Goal: Transaction & Acquisition: Download file/media

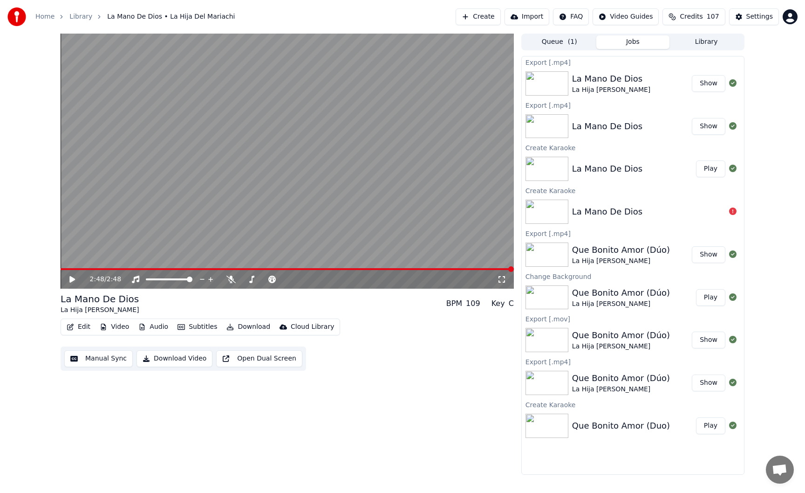
click at [411, 334] on div "Edit Video Audio Subtitles Download Cloud Library Manual Sync Download Video Op…" at bounding box center [287, 344] width 453 height 52
click at [489, 21] on button "Create" at bounding box center [478, 16] width 45 height 17
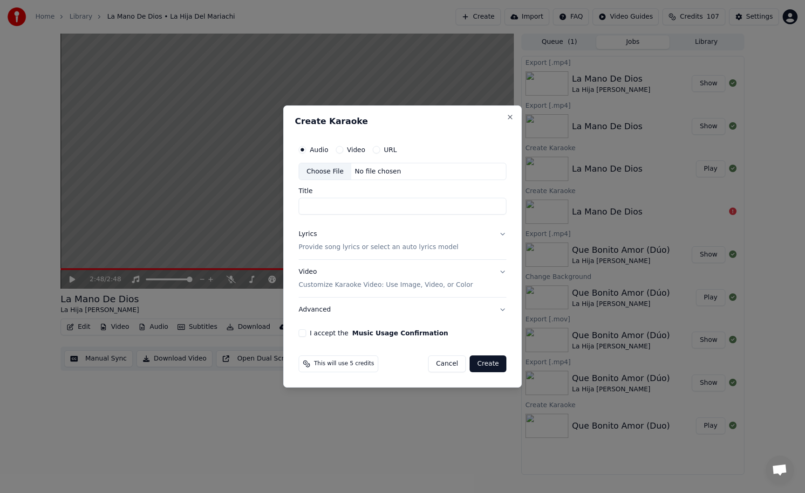
click at [333, 173] on div "Choose File" at bounding box center [325, 171] width 52 height 17
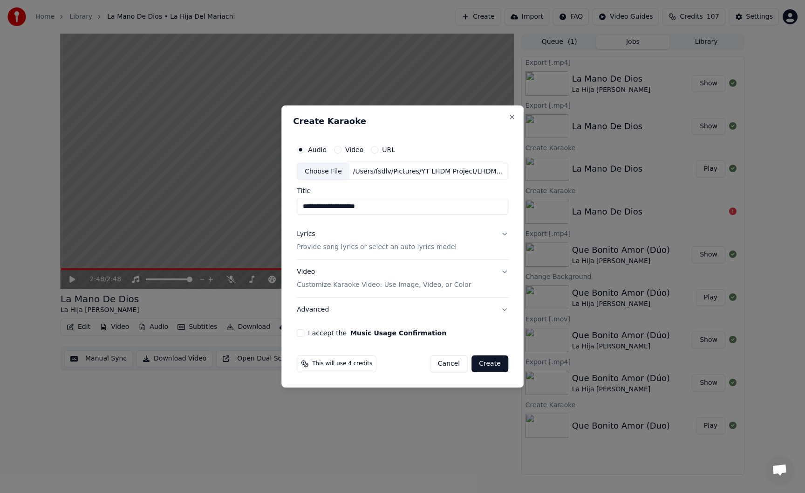
click at [324, 167] on div "Choose File" at bounding box center [323, 171] width 52 height 17
click at [417, 207] on input "**********" at bounding box center [403, 206] width 212 height 17
type input "**********"
click at [480, 237] on button "Lyrics Provide song lyrics or select an auto lyrics model" at bounding box center [403, 240] width 212 height 37
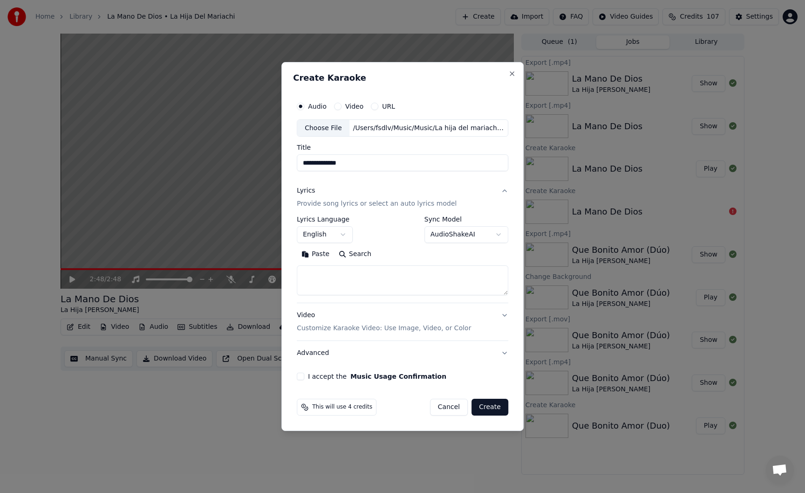
click at [323, 237] on body "**********" at bounding box center [402, 246] width 805 height 493
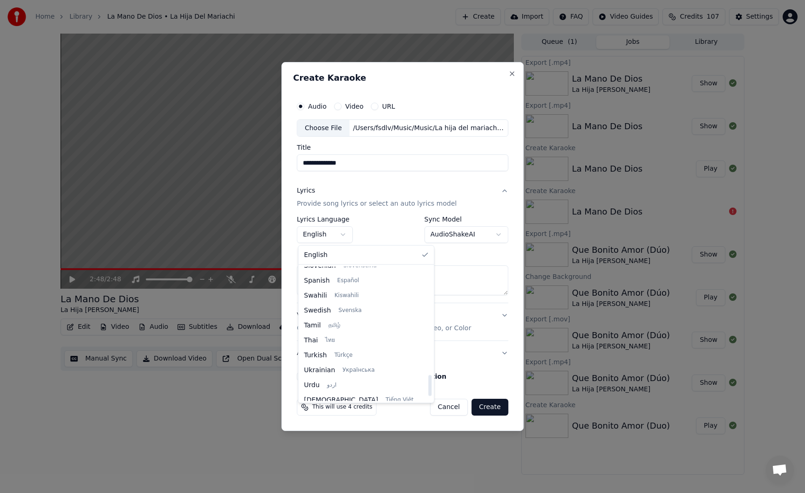
scroll to position [677, 0]
select select "**"
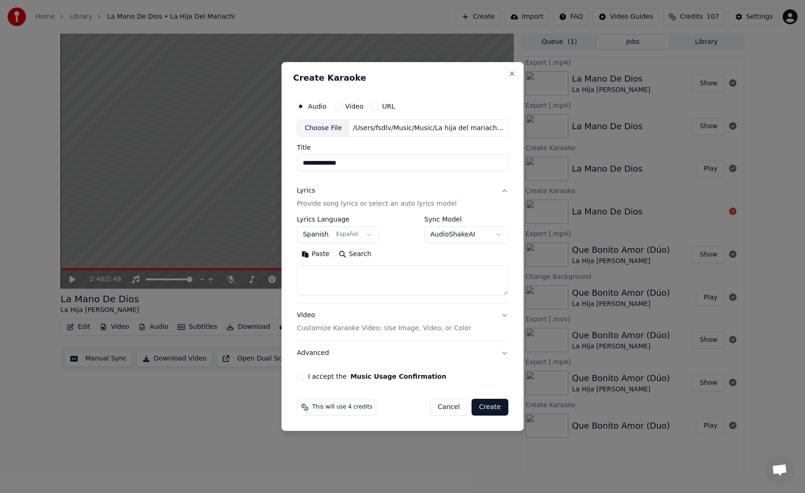
click at [349, 280] on textarea at bounding box center [403, 281] width 212 height 30
paste textarea "**********"
type textarea "**********"
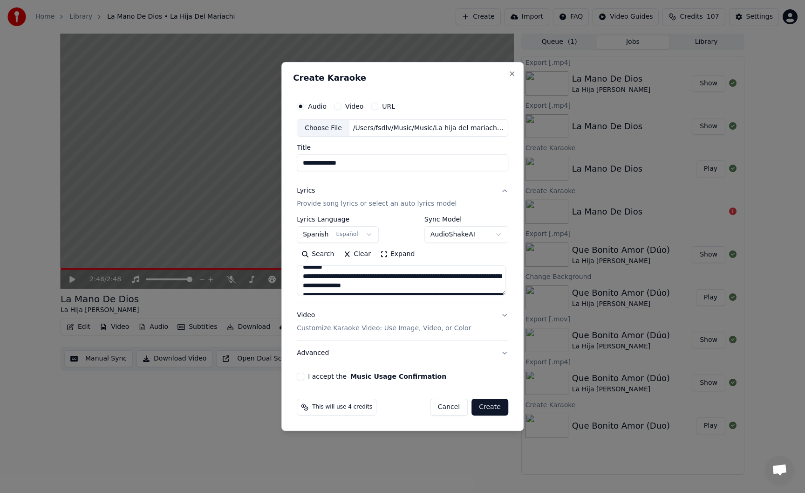
scroll to position [0, 0]
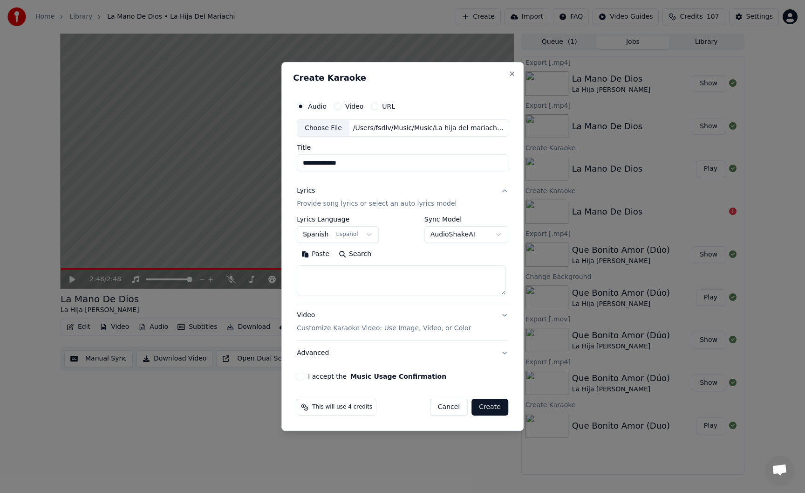
click at [356, 274] on textarea at bounding box center [401, 281] width 209 height 30
paste textarea "**********"
type textarea "**********"
click at [362, 318] on div "Video Customize Karaoke Video: Use Image, Video, or Color" at bounding box center [384, 322] width 174 height 22
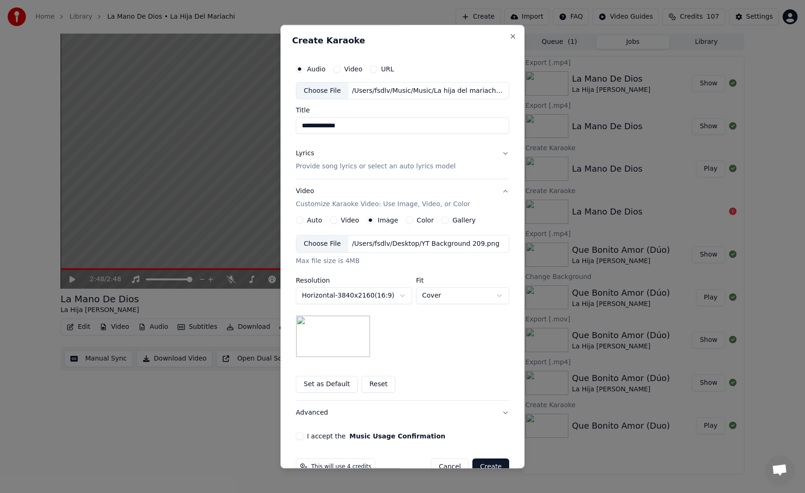
scroll to position [22, 0]
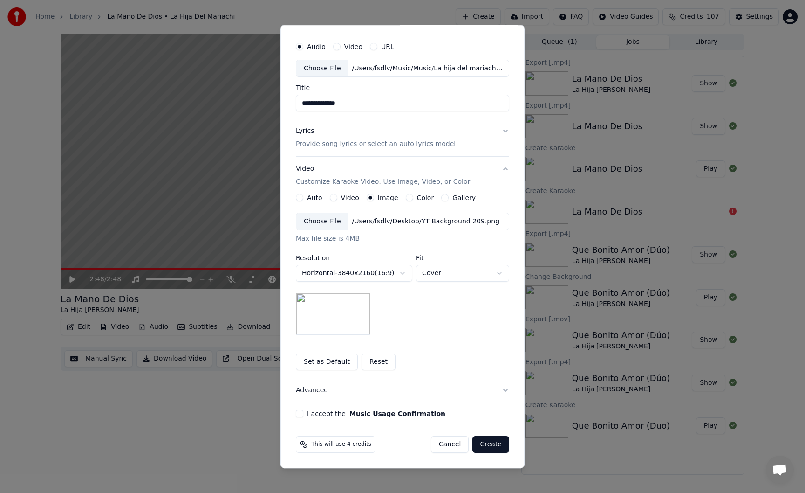
click at [300, 415] on button "I accept the Music Usage Confirmation" at bounding box center [299, 413] width 7 height 7
click at [422, 142] on p "Provide song lyrics or select an auto lyrics model" at bounding box center [376, 144] width 160 height 9
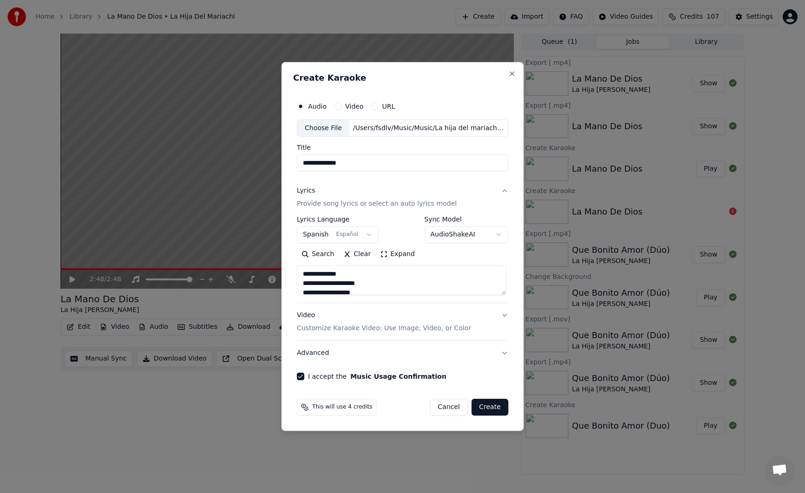
click at [485, 408] on button "Create" at bounding box center [490, 406] width 37 height 17
select select
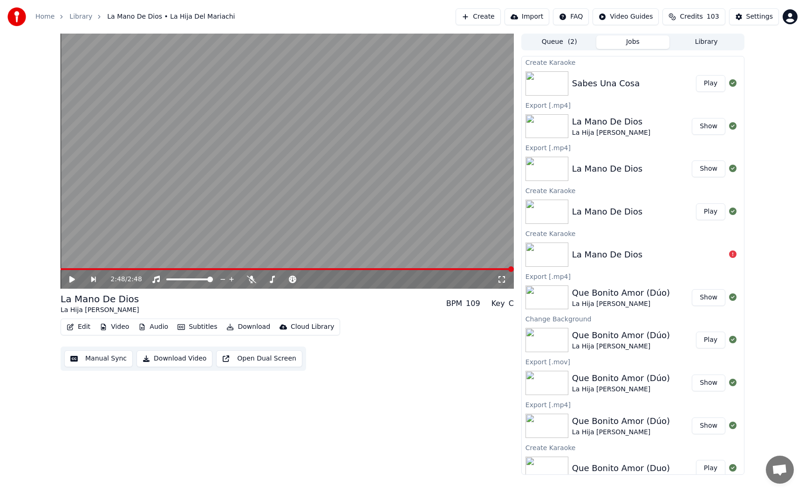
click at [715, 87] on button "Play" at bounding box center [710, 83] width 29 height 17
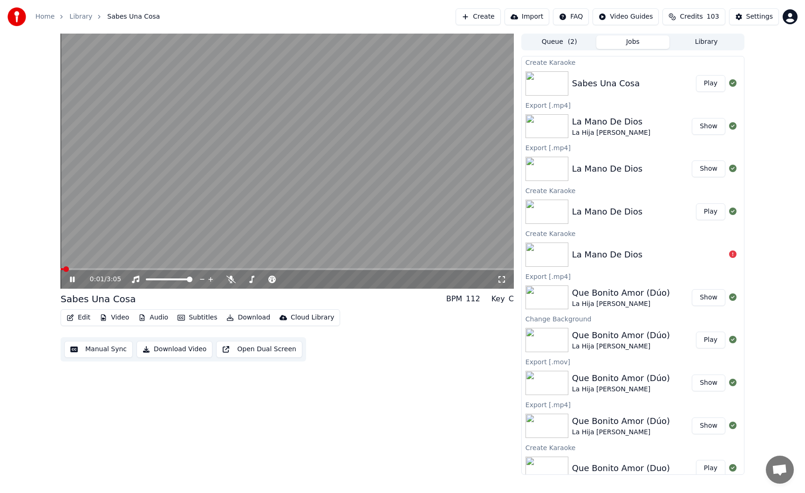
click at [80, 319] on button "Edit" at bounding box center [78, 317] width 31 height 13
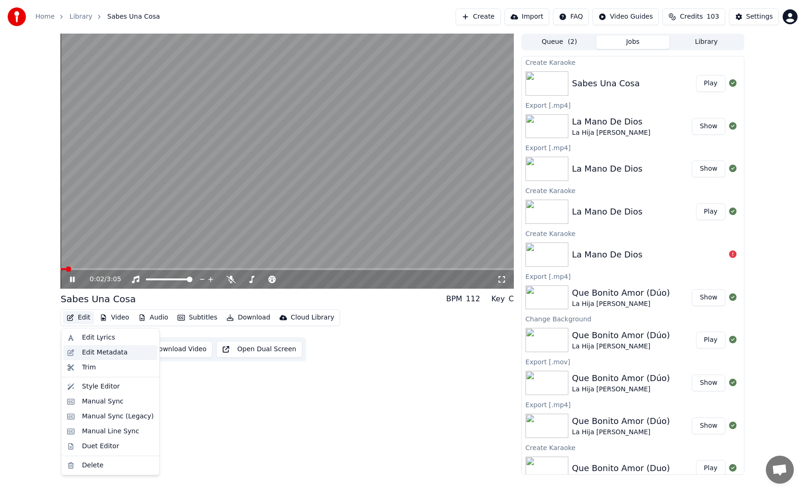
click at [100, 353] on div "Edit Metadata" at bounding box center [105, 352] width 46 height 9
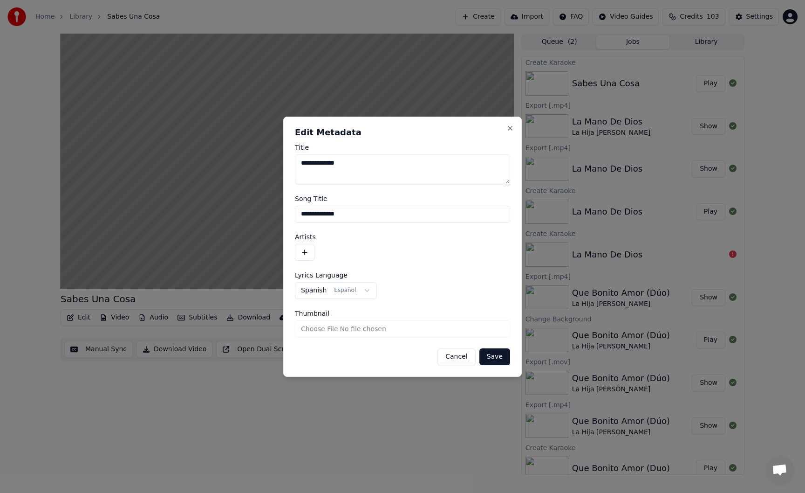
click at [314, 241] on div "Artists" at bounding box center [402, 246] width 215 height 27
click at [310, 248] on button "button" at bounding box center [305, 252] width 20 height 17
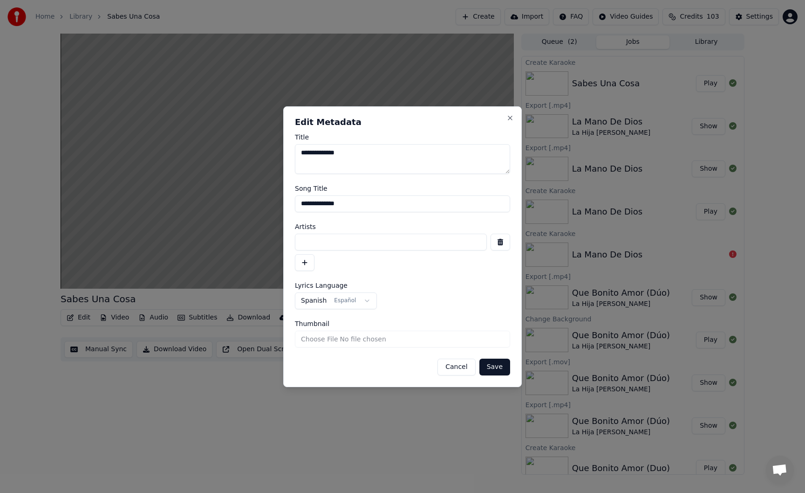
click at [322, 247] on input at bounding box center [391, 241] width 192 height 17
type input "**********"
click at [493, 366] on button "Save" at bounding box center [494, 366] width 31 height 17
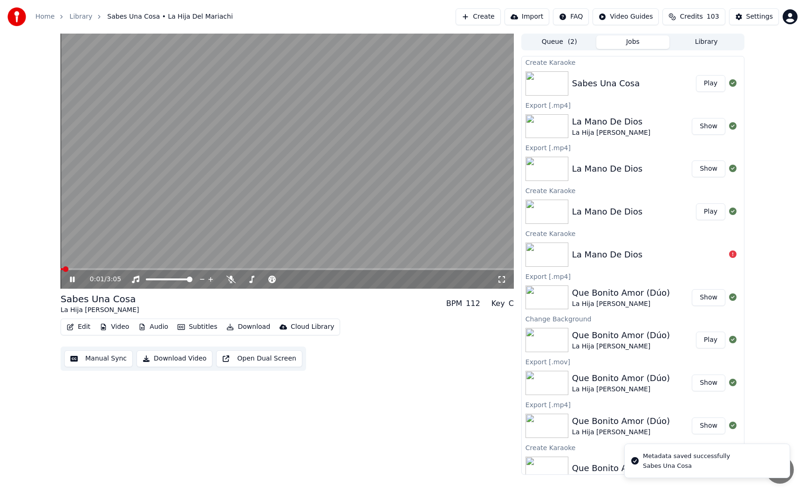
click at [62, 269] on span at bounding box center [62, 269] width 2 height 2
click at [61, 269] on span at bounding box center [61, 269] width 0 height 2
click at [233, 281] on icon at bounding box center [230, 278] width 9 height 7
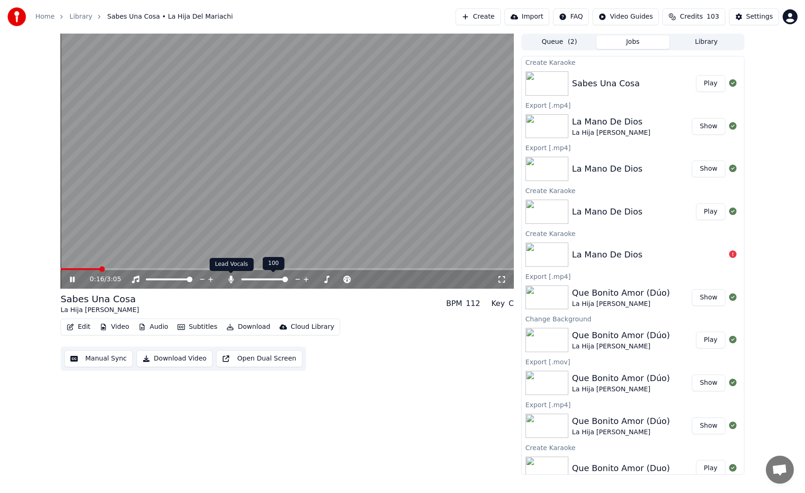
click at [232, 281] on icon at bounding box center [230, 278] width 5 height 7
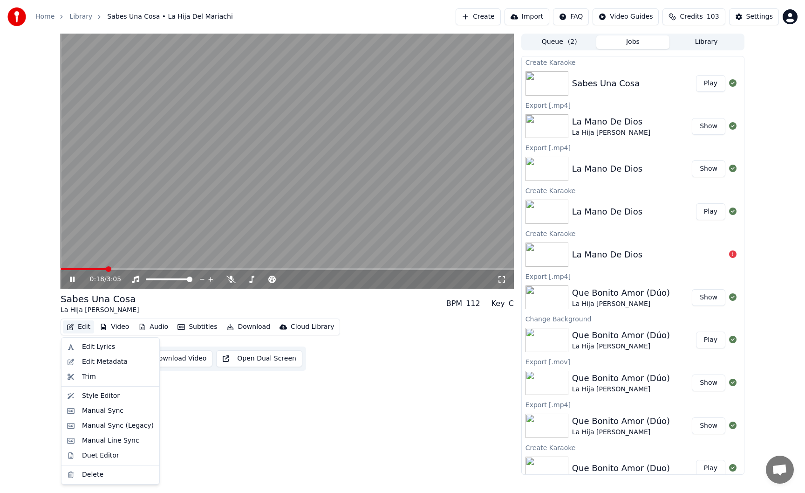
click at [84, 329] on button "Edit" at bounding box center [78, 326] width 31 height 13
click at [94, 457] on div "Duet Editor" at bounding box center [100, 455] width 37 height 9
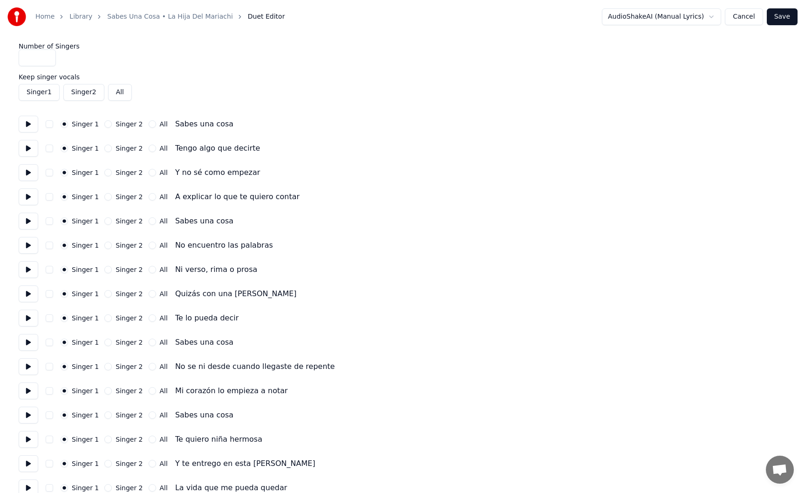
click at [28, 125] on button at bounding box center [29, 124] width 20 height 17
click at [32, 149] on button at bounding box center [29, 148] width 20 height 17
click at [30, 177] on button at bounding box center [29, 172] width 20 height 17
click at [24, 197] on button at bounding box center [29, 196] width 20 height 17
click at [27, 225] on button at bounding box center [29, 220] width 20 height 17
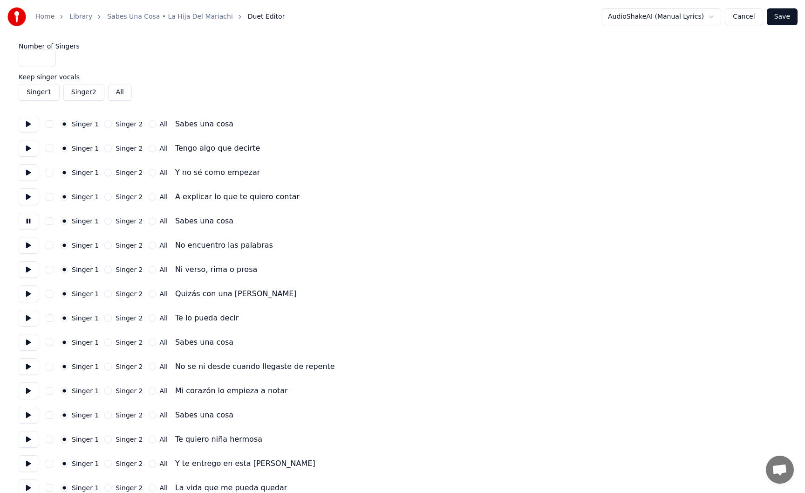
click at [32, 249] on button at bounding box center [29, 245] width 20 height 17
click at [32, 268] on button at bounding box center [29, 269] width 20 height 17
click at [30, 294] on button at bounding box center [29, 293] width 20 height 17
click at [29, 320] on button at bounding box center [29, 317] width 20 height 17
click at [30, 342] on button at bounding box center [29, 342] width 20 height 17
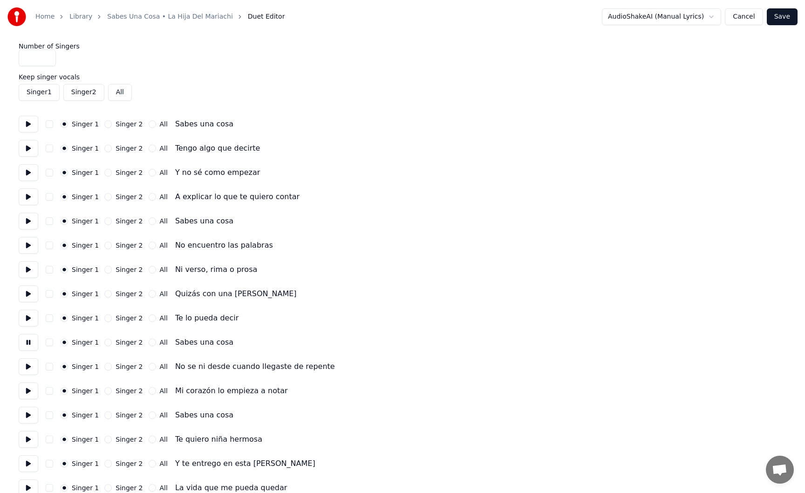
click at [30, 366] on button at bounding box center [29, 366] width 20 height 17
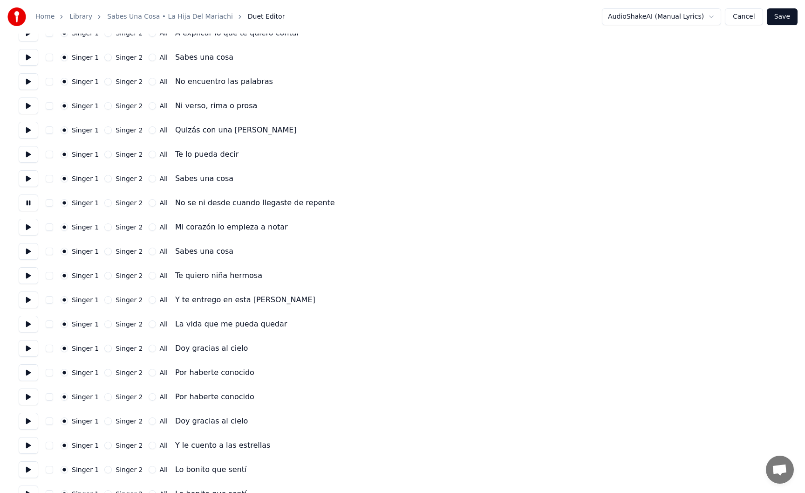
scroll to position [177, 0]
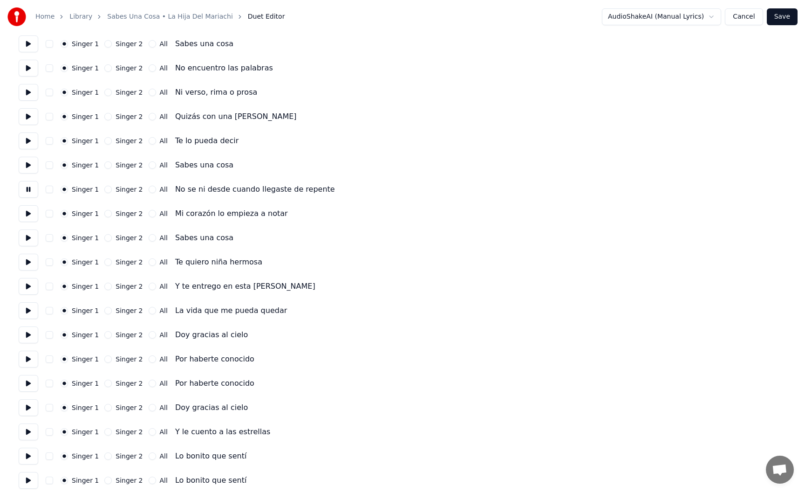
click at [27, 214] on button at bounding box center [29, 213] width 20 height 17
click at [28, 241] on button at bounding box center [29, 237] width 20 height 17
click at [29, 260] on button at bounding box center [29, 261] width 20 height 17
click at [28, 287] on button at bounding box center [29, 286] width 20 height 17
click at [29, 309] on button at bounding box center [29, 310] width 20 height 17
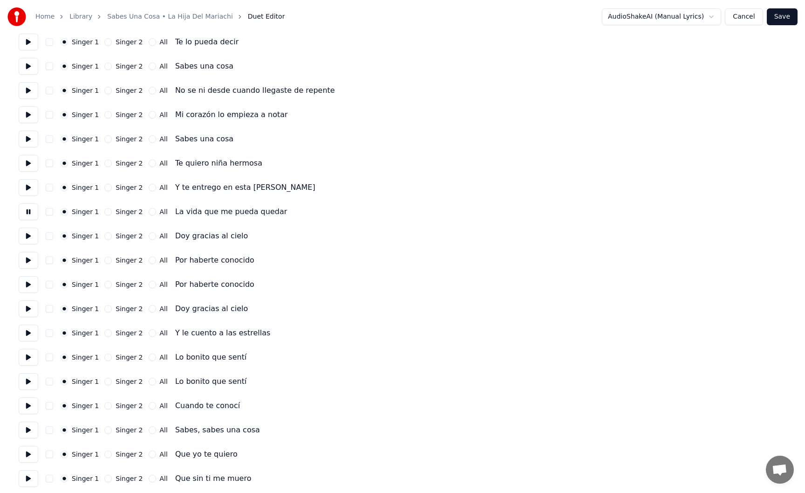
scroll to position [277, 0]
click at [26, 236] on button at bounding box center [29, 234] width 20 height 17
click at [149, 236] on button "All" at bounding box center [152, 234] width 7 height 7
click at [149, 260] on button "All" at bounding box center [152, 258] width 7 height 7
click at [149, 284] on button "All" at bounding box center [152, 283] width 7 height 7
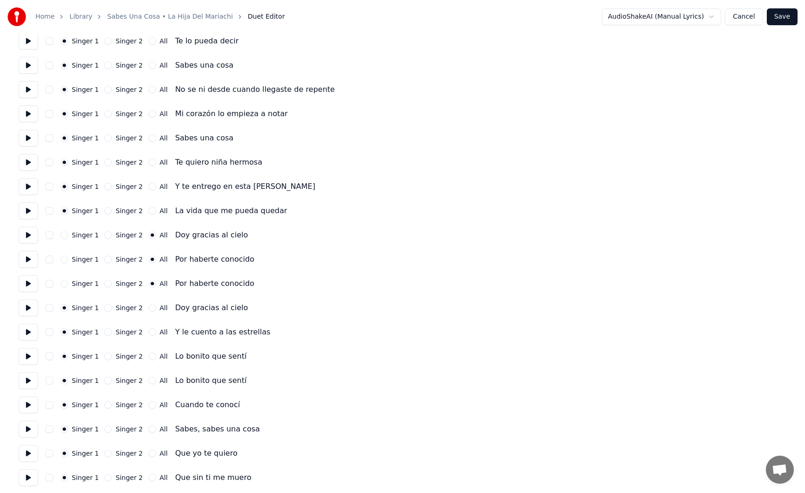
click at [149, 308] on button "All" at bounding box center [152, 307] width 7 height 7
click at [32, 334] on button at bounding box center [29, 331] width 20 height 17
click at [149, 333] on button "All" at bounding box center [152, 331] width 7 height 7
click at [150, 356] on button "All" at bounding box center [152, 355] width 7 height 7
click at [149, 381] on button "All" at bounding box center [152, 379] width 7 height 7
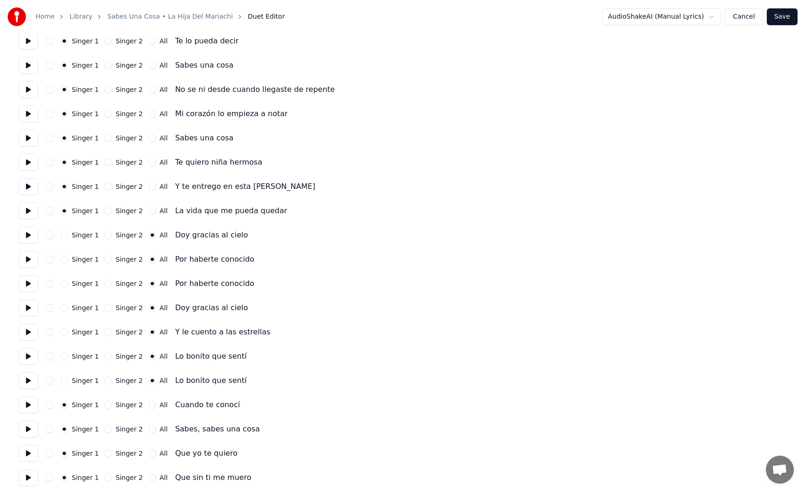
click at [32, 380] on button at bounding box center [29, 380] width 20 height 17
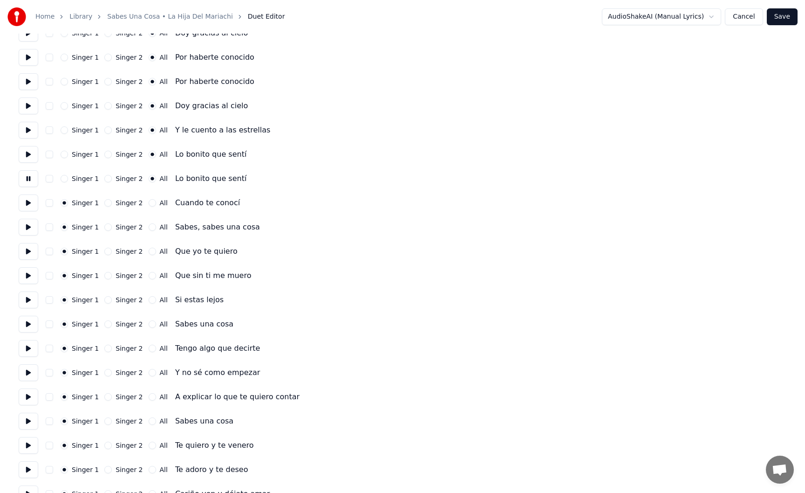
scroll to position [484, 0]
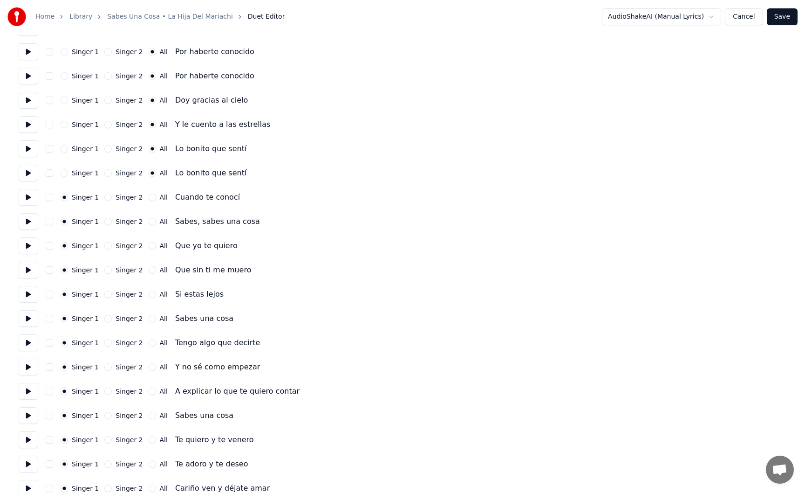
click at [149, 197] on button "All" at bounding box center [152, 196] width 7 height 7
click at [31, 197] on button at bounding box center [29, 197] width 20 height 17
click at [149, 223] on button "All" at bounding box center [152, 221] width 7 height 7
click at [108, 219] on button "Singer 2" at bounding box center [107, 221] width 7 height 7
click at [32, 221] on button at bounding box center [29, 221] width 20 height 17
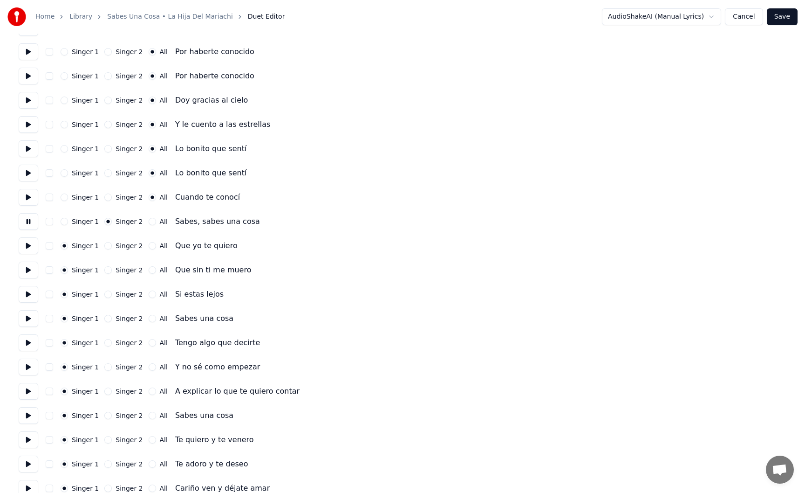
click at [106, 245] on button "Singer 2" at bounding box center [107, 245] width 7 height 7
click at [106, 268] on button "Singer 2" at bounding box center [107, 269] width 7 height 7
click at [106, 297] on button "Singer 2" at bounding box center [107, 293] width 7 height 7
click at [31, 294] on button at bounding box center [29, 294] width 20 height 17
click at [28, 319] on button at bounding box center [29, 318] width 20 height 17
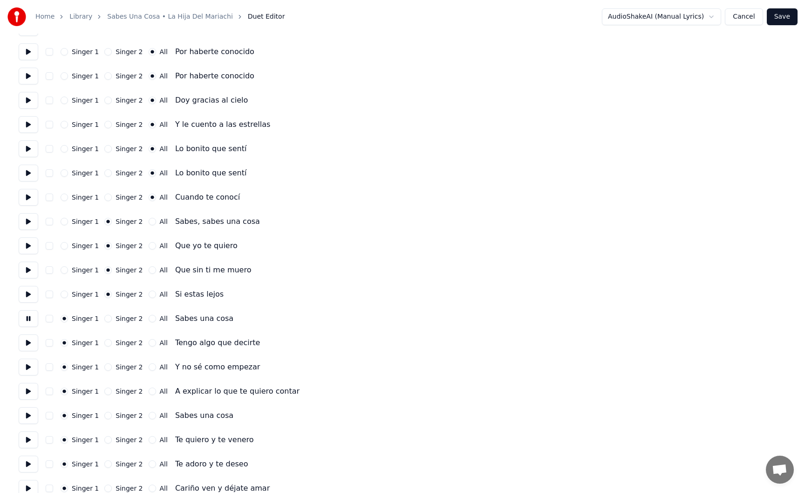
click at [104, 319] on button "Singer 2" at bounding box center [107, 318] width 7 height 7
click at [104, 343] on button "Singer 2" at bounding box center [107, 342] width 7 height 7
click at [107, 366] on button "Singer 2" at bounding box center [107, 366] width 7 height 7
click at [106, 391] on button "Singer 2" at bounding box center [107, 390] width 7 height 7
click at [31, 390] on button at bounding box center [29, 391] width 20 height 17
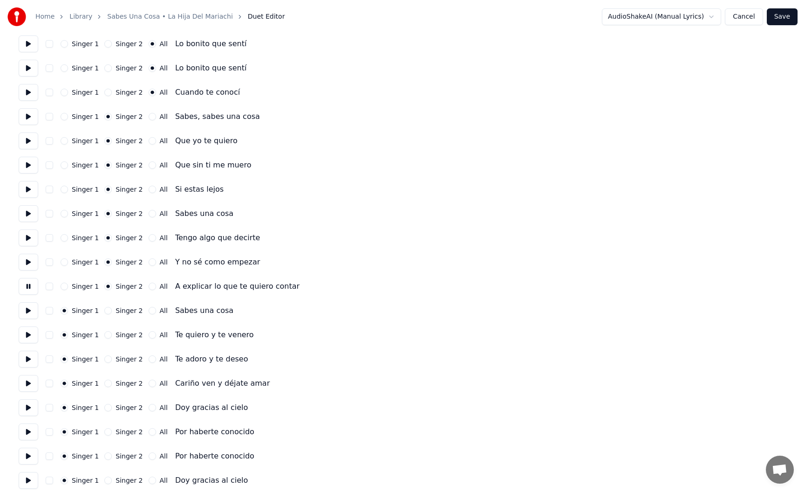
scroll to position [593, 0]
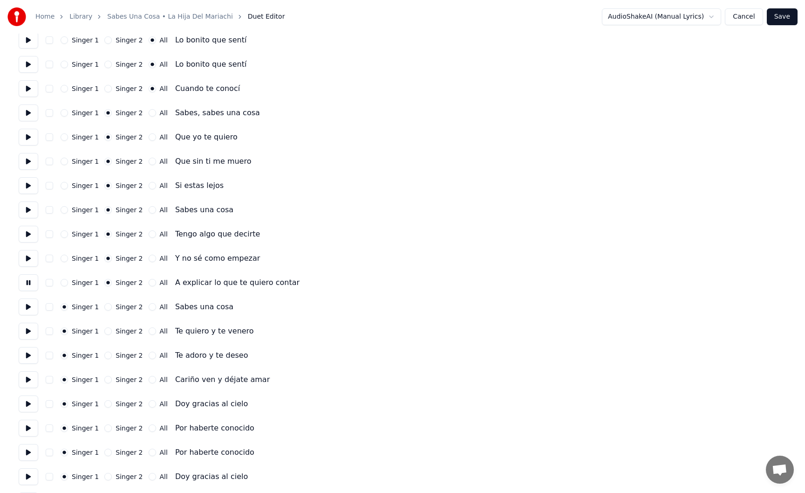
click at [34, 306] on button at bounding box center [29, 306] width 20 height 17
click at [107, 308] on button "Singer 2" at bounding box center [107, 306] width 7 height 7
click at [106, 331] on button "Singer 2" at bounding box center [107, 330] width 7 height 7
click at [106, 354] on button "Singer 2" at bounding box center [107, 354] width 7 height 7
click at [104, 380] on button "Singer 2" at bounding box center [107, 379] width 7 height 7
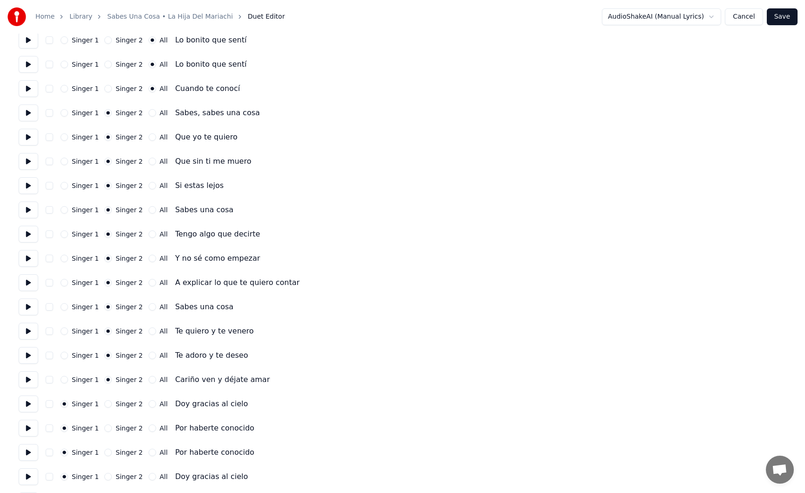
click at [28, 379] on button at bounding box center [29, 379] width 20 height 17
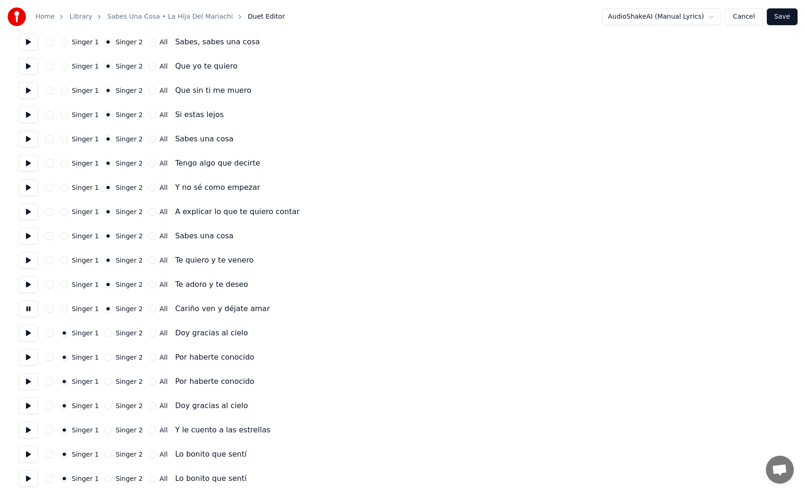
scroll to position [679, 0]
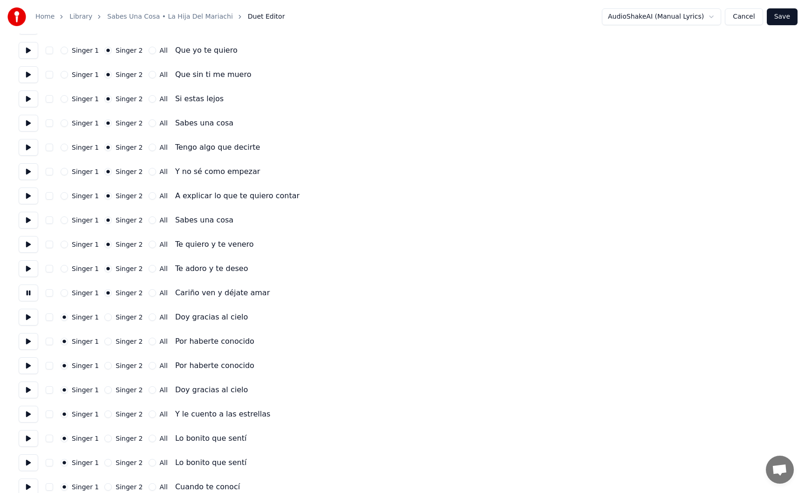
click at [109, 318] on button "Singer 2" at bounding box center [107, 316] width 7 height 7
click at [149, 318] on button "All" at bounding box center [152, 316] width 7 height 7
click at [149, 339] on button "All" at bounding box center [152, 340] width 7 height 7
click at [149, 363] on button "All" at bounding box center [152, 365] width 7 height 7
click at [150, 390] on button "All" at bounding box center [152, 389] width 7 height 7
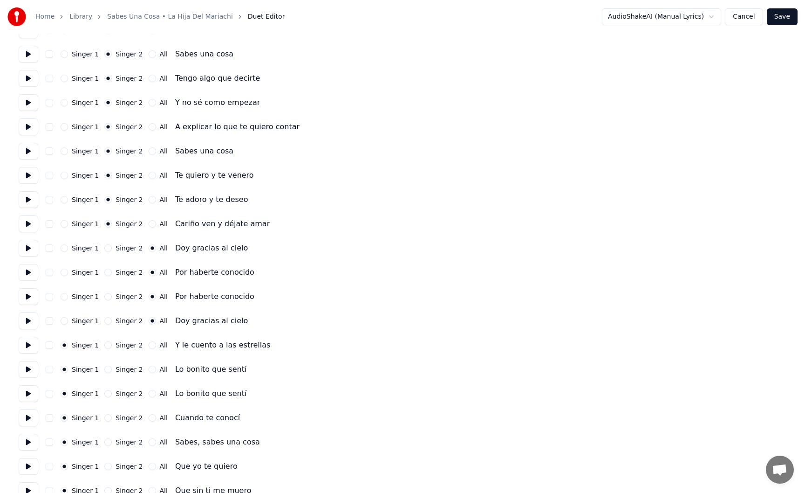
scroll to position [767, 0]
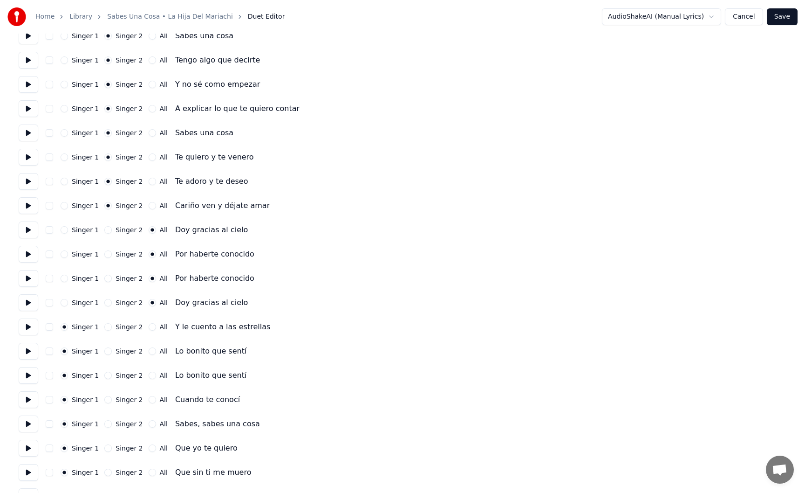
click at [149, 328] on button "All" at bounding box center [152, 326] width 7 height 7
click at [149, 349] on button "All" at bounding box center [152, 350] width 7 height 7
click at [149, 376] on button "All" at bounding box center [152, 374] width 7 height 7
click at [106, 400] on button "Singer 2" at bounding box center [107, 399] width 7 height 7
click at [151, 399] on button "All" at bounding box center [152, 399] width 7 height 7
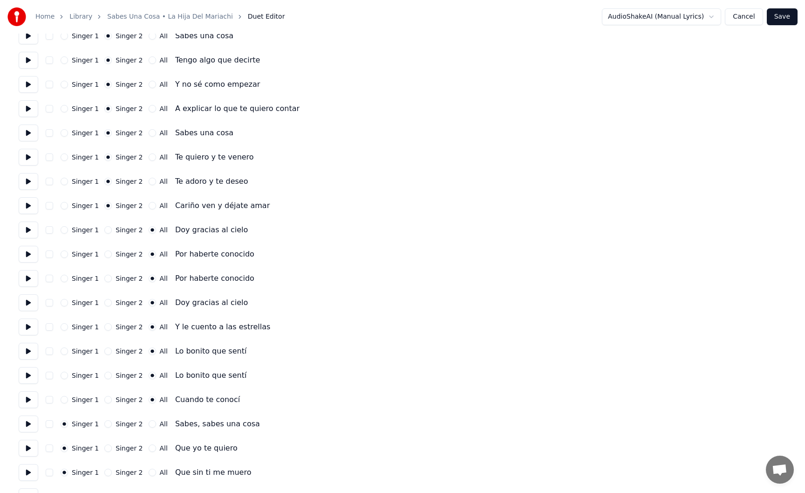
click at [105, 424] on button "Singer 2" at bounding box center [107, 423] width 7 height 7
click at [34, 424] on button at bounding box center [29, 423] width 20 height 17
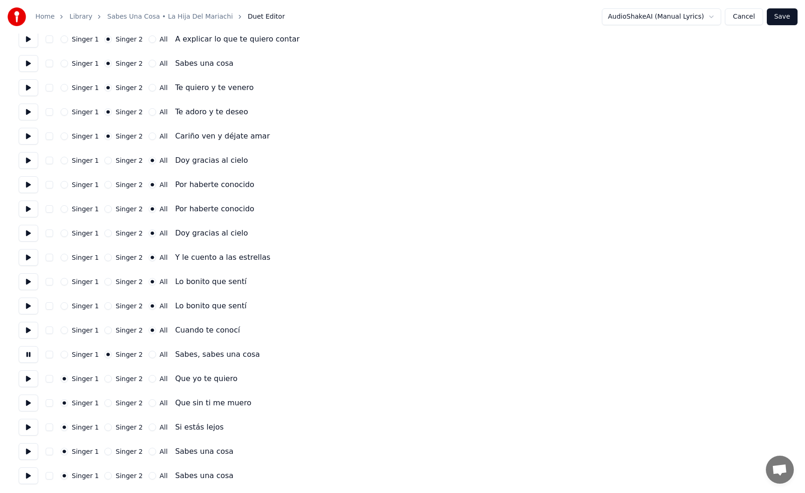
scroll to position [836, 0]
click at [107, 379] on button "Singer 2" at bounding box center [107, 377] width 7 height 7
click at [106, 402] on button "Singer 2" at bounding box center [107, 401] width 7 height 7
click at [106, 427] on button "Singer 2" at bounding box center [107, 426] width 7 height 7
click at [34, 430] on button at bounding box center [29, 426] width 20 height 17
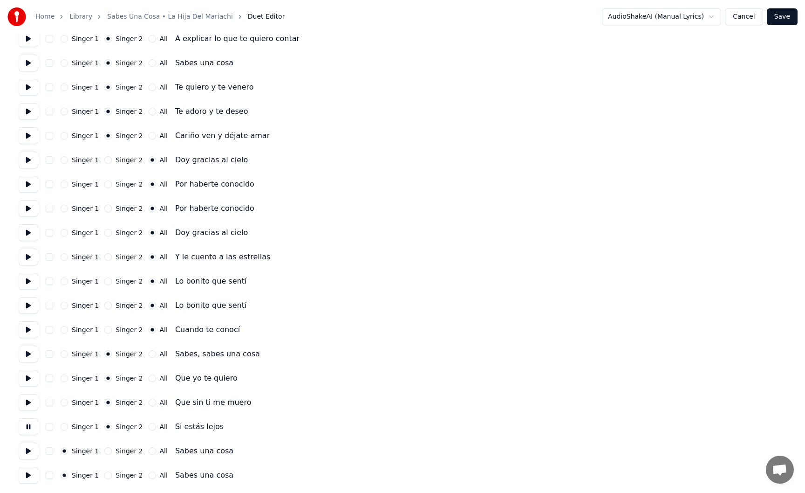
click at [32, 450] on button at bounding box center [29, 450] width 20 height 17
click at [151, 452] on button "All" at bounding box center [152, 450] width 7 height 7
click at [149, 473] on button "All" at bounding box center [152, 474] width 7 height 7
click at [778, 20] on button "Save" at bounding box center [782, 16] width 31 height 17
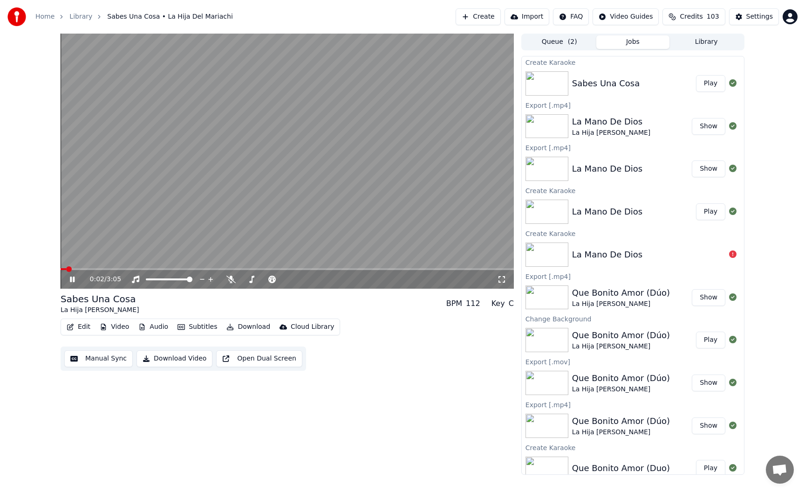
click at [92, 268] on span at bounding box center [287, 269] width 453 height 2
click at [231, 279] on icon at bounding box center [230, 278] width 9 height 7
click at [137, 269] on span at bounding box center [287, 269] width 453 height 2
click at [182, 267] on video at bounding box center [287, 161] width 453 height 255
click at [191, 268] on span at bounding box center [287, 269] width 453 height 2
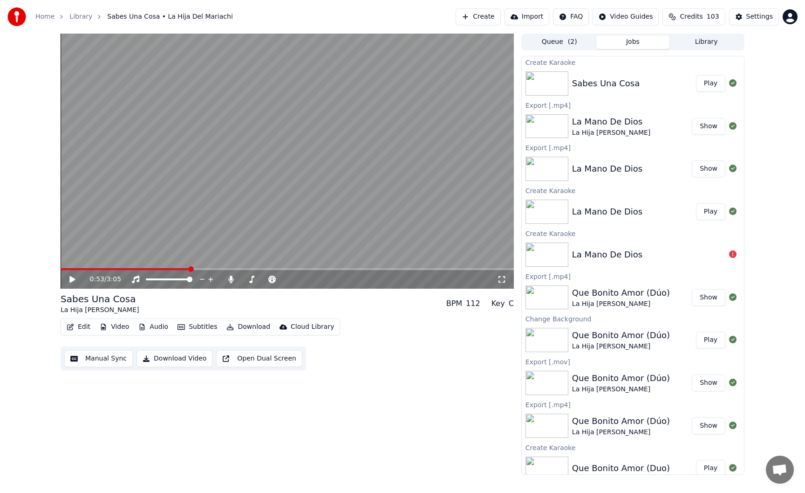
click at [79, 281] on icon at bounding box center [79, 278] width 22 height 7
click at [207, 268] on span at bounding box center [287, 269] width 453 height 2
click at [215, 268] on span at bounding box center [287, 269] width 453 height 2
click at [231, 280] on icon at bounding box center [230, 278] width 5 height 7
click at [231, 280] on icon at bounding box center [230, 278] width 9 height 7
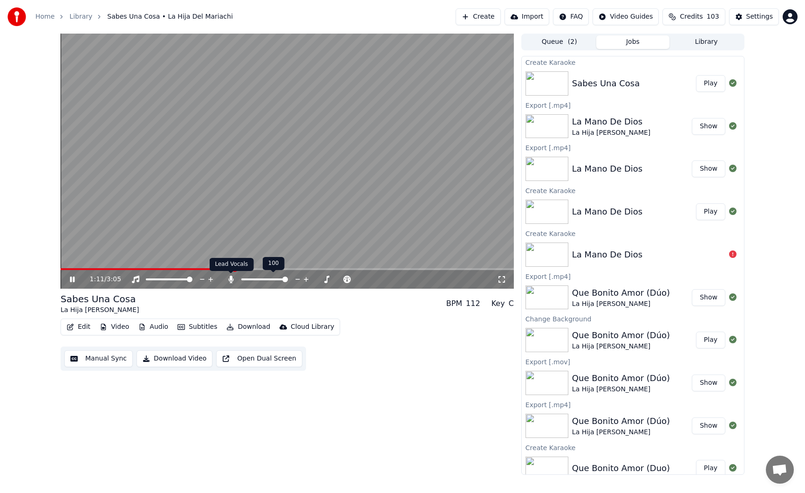
click at [233, 281] on icon at bounding box center [230, 278] width 9 height 7
click at [83, 327] on button "Edit" at bounding box center [78, 326] width 31 height 13
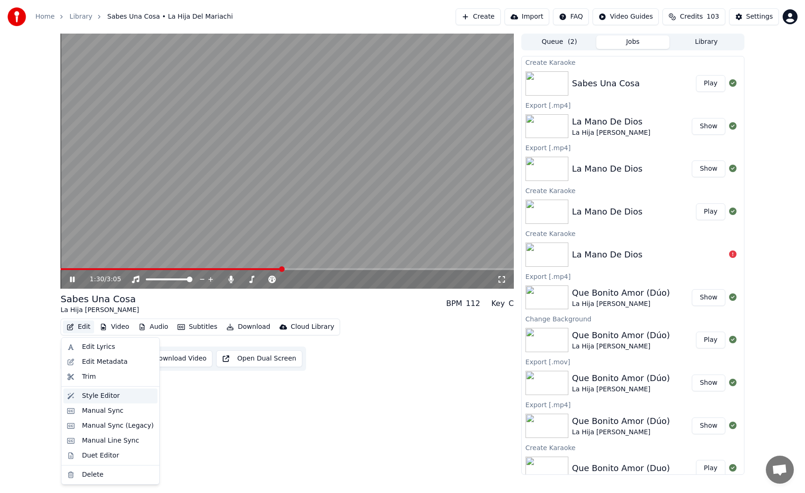
click at [101, 394] on div "Style Editor" at bounding box center [101, 395] width 38 height 9
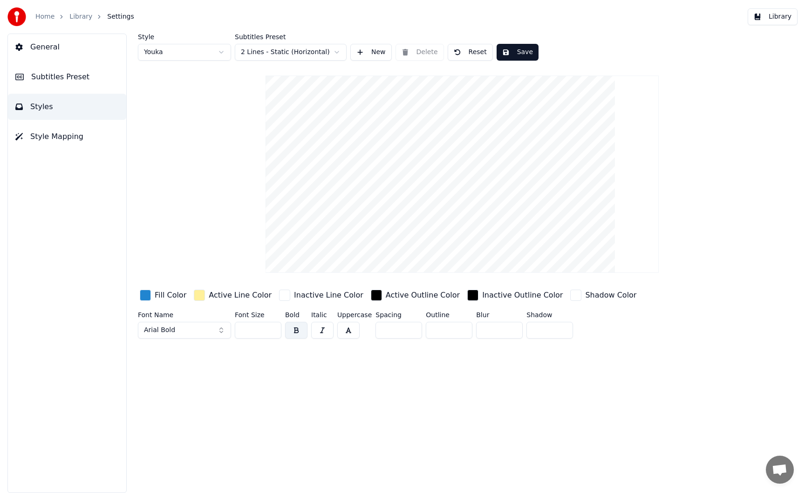
click at [62, 47] on button "General" at bounding box center [67, 47] width 118 height 26
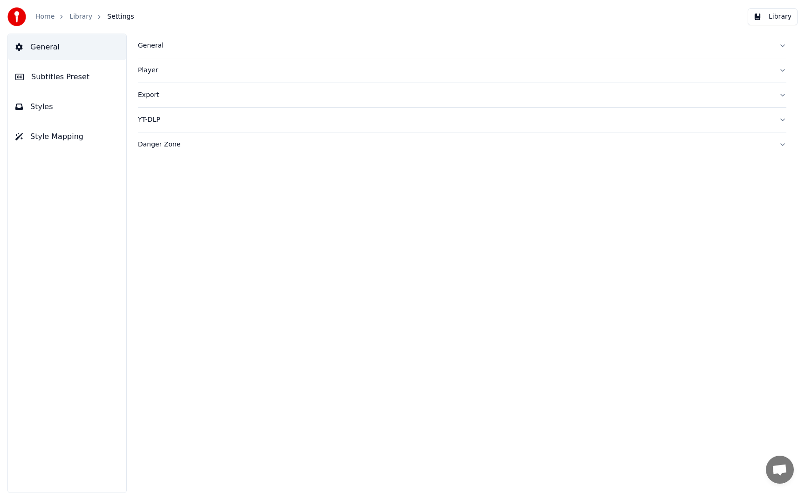
click at [68, 103] on button "Styles" at bounding box center [67, 107] width 118 height 26
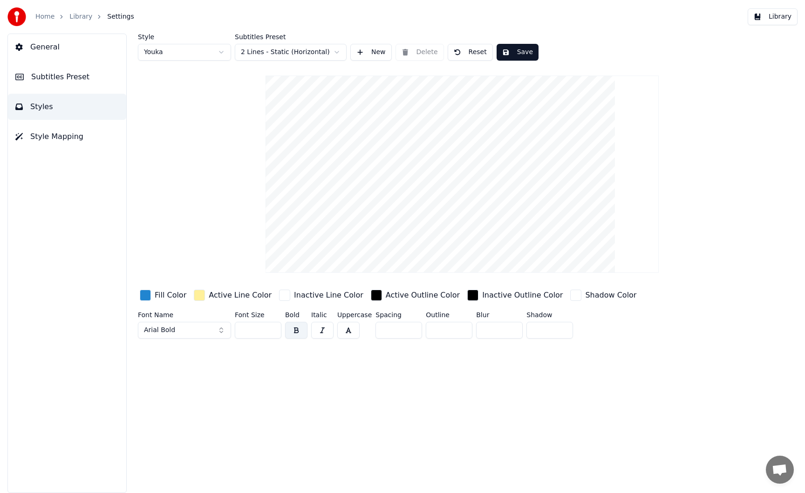
click at [68, 134] on span "Style Mapping" at bounding box center [56, 136] width 53 height 11
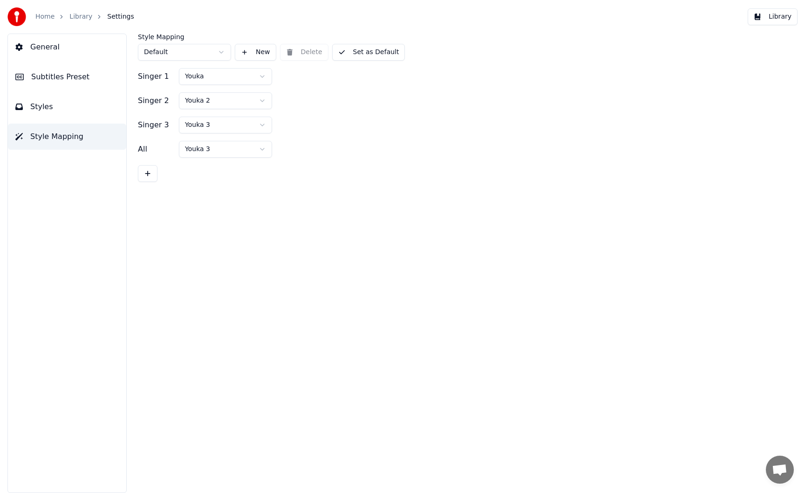
click at [78, 49] on button "General" at bounding box center [67, 47] width 118 height 26
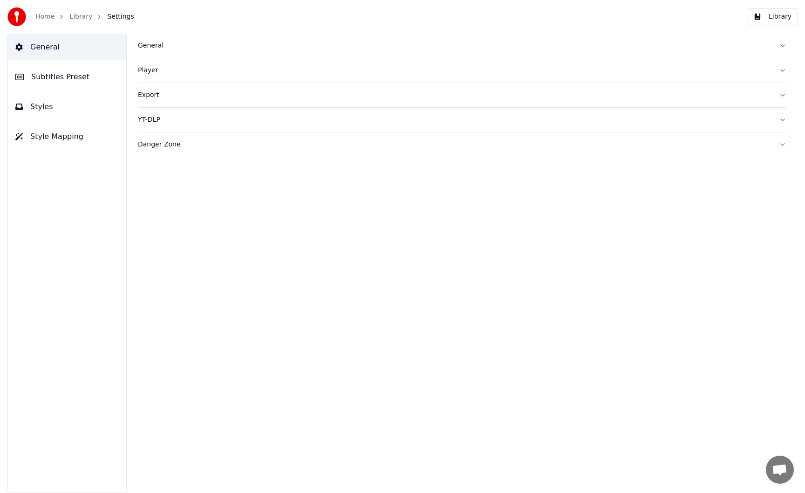
click at [161, 47] on div "General" at bounding box center [455, 45] width 634 height 9
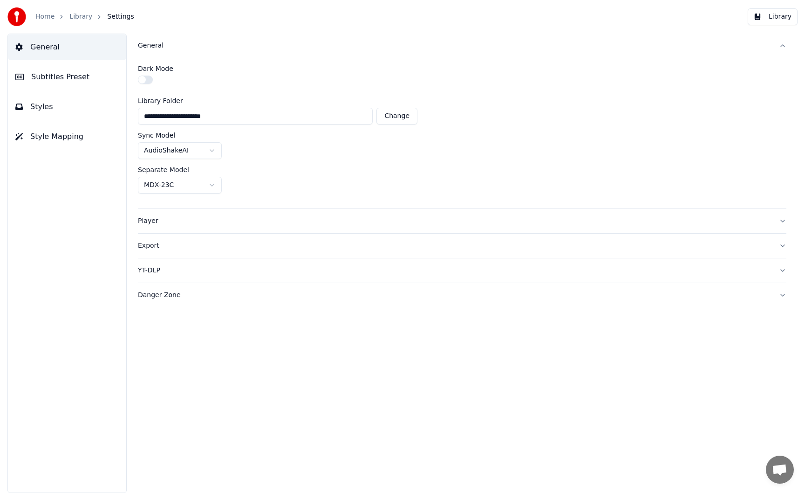
click at [161, 47] on div "General" at bounding box center [455, 45] width 634 height 9
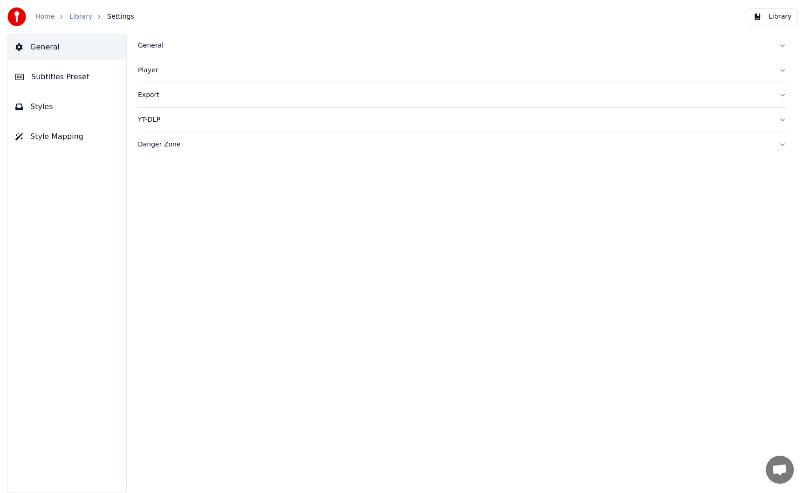
click at [74, 75] on span "Subtitles Preset" at bounding box center [60, 76] width 58 height 11
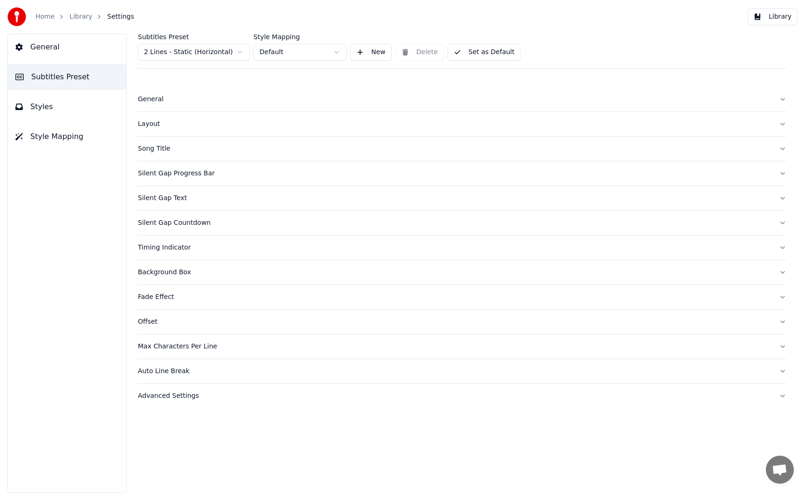
click at [159, 103] on div "General" at bounding box center [455, 99] width 634 height 9
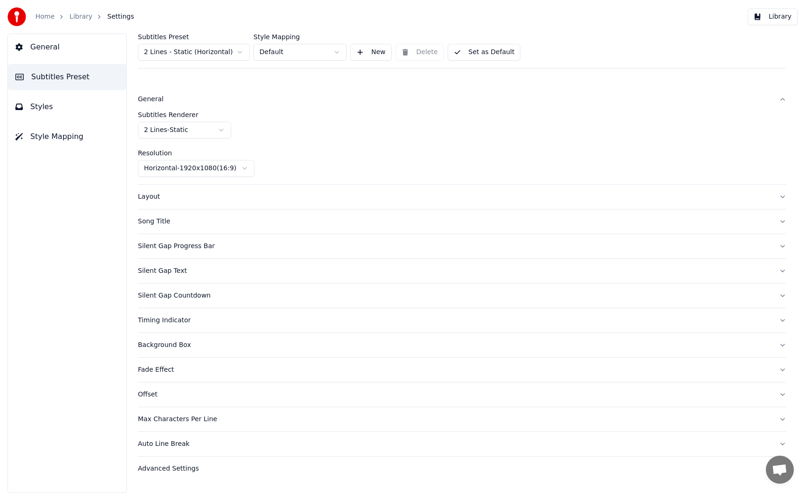
click at [159, 103] on div "General" at bounding box center [455, 99] width 634 height 9
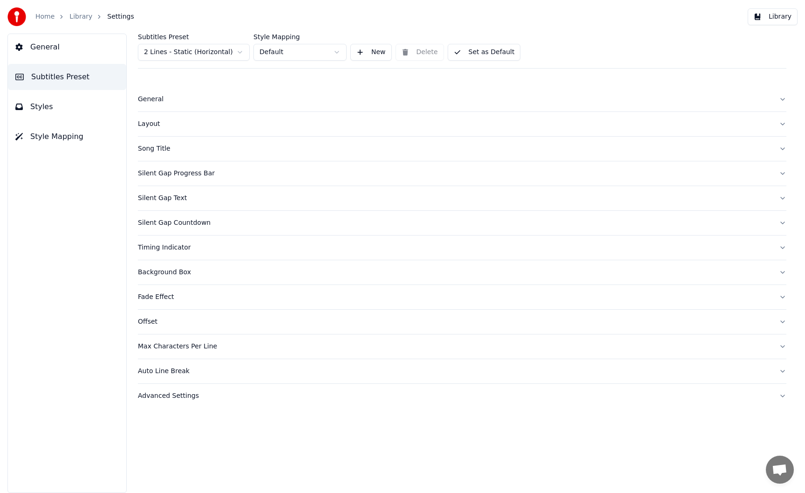
click at [158, 120] on div "Layout" at bounding box center [455, 123] width 634 height 9
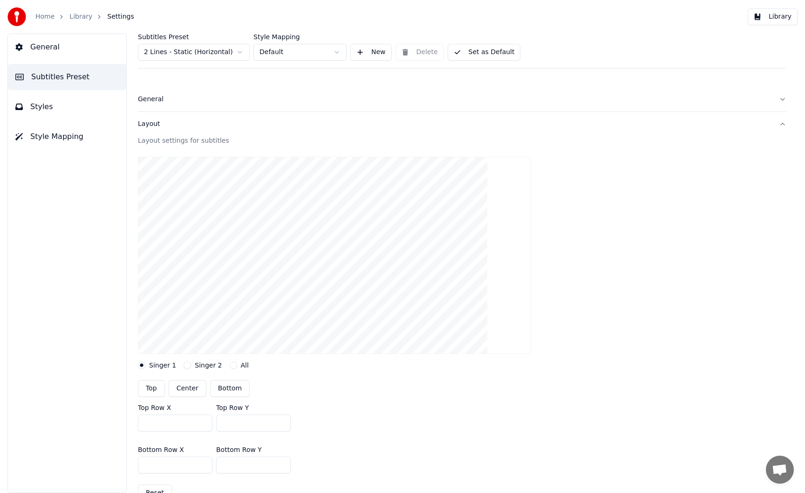
click at [185, 366] on button "Singer 2" at bounding box center [187, 364] width 7 height 7
click at [144, 363] on button "Singer 1" at bounding box center [141, 364] width 7 height 7
click at [180, 386] on button "Center" at bounding box center [188, 388] width 38 height 17
click at [215, 388] on button "Bottom" at bounding box center [230, 388] width 40 height 17
type input "***"
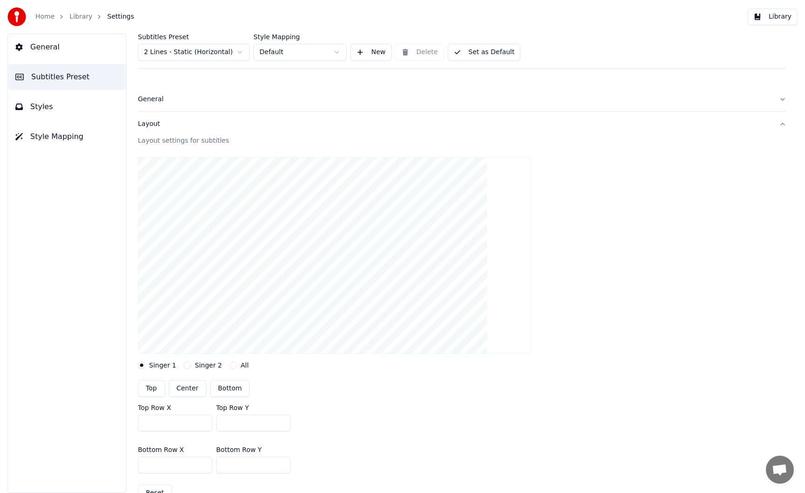
type input "***"
click at [76, 16] on link "Library" at bounding box center [80, 16] width 23 height 9
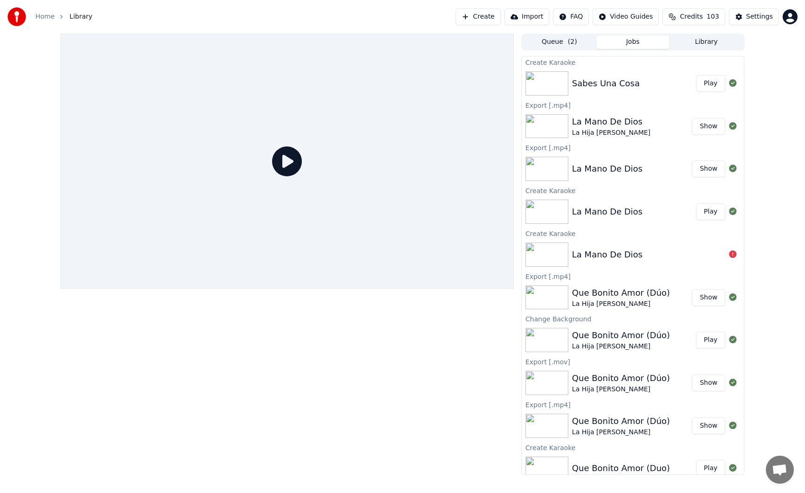
click at [710, 86] on button "Play" at bounding box center [710, 83] width 29 height 17
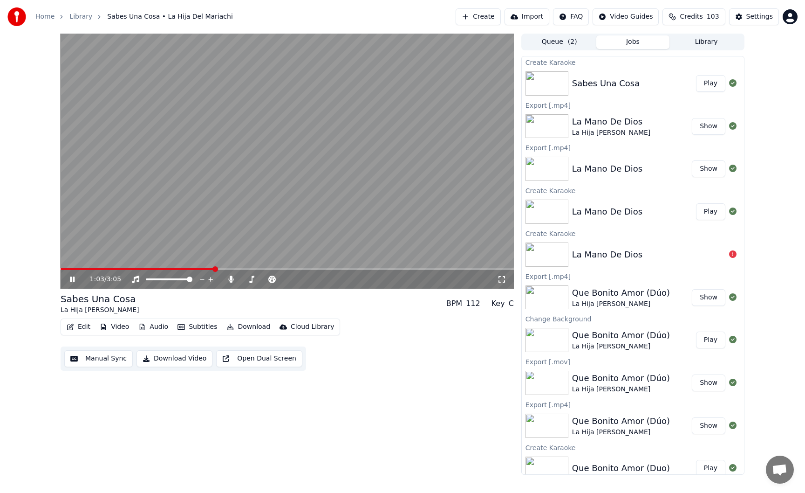
click at [215, 269] on span at bounding box center [287, 269] width 453 height 2
click at [334, 269] on span at bounding box center [287, 269] width 453 height 2
click at [407, 268] on span at bounding box center [287, 269] width 453 height 2
click at [445, 270] on div "2:23 / 3:05" at bounding box center [287, 279] width 453 height 19
click at [452, 269] on span at bounding box center [287, 269] width 453 height 2
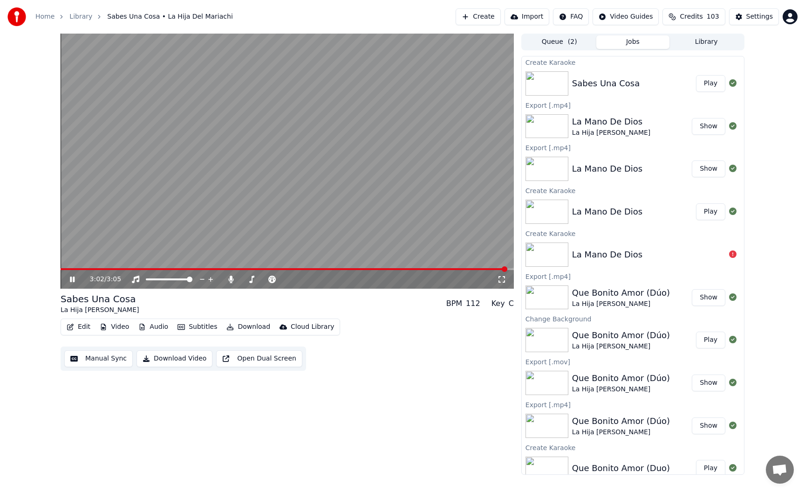
click at [73, 277] on icon at bounding box center [72, 279] width 5 height 6
click at [238, 299] on div "Sabes Una Cosa La Hija Del Mariachi BPM 112 Key C" at bounding box center [287, 303] width 453 height 22
click at [242, 326] on button "Download" at bounding box center [248, 326] width 51 height 13
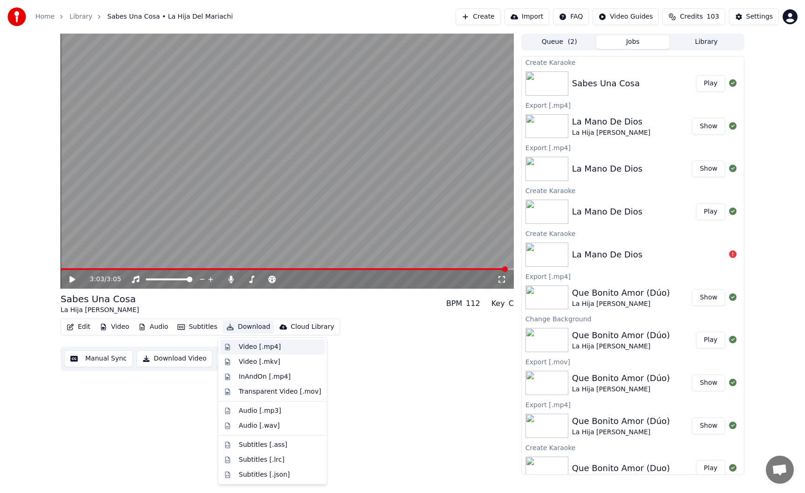
click at [253, 345] on div "Video [.mp4]" at bounding box center [260, 346] width 42 height 9
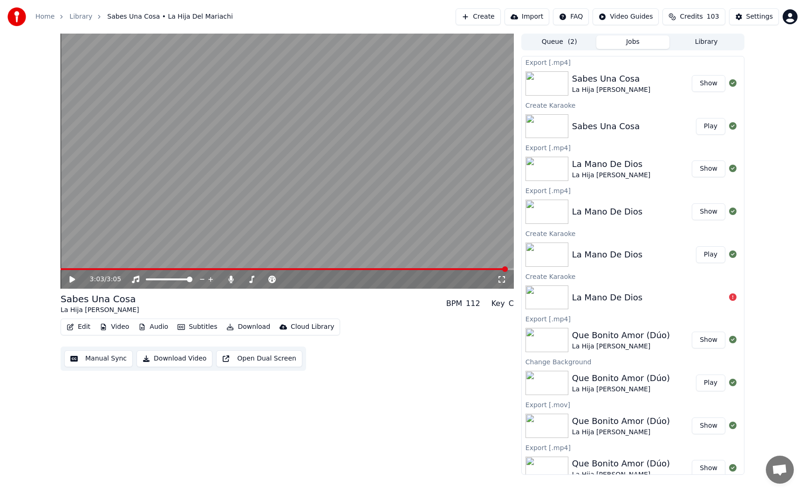
click at [709, 84] on button "Show" at bounding box center [709, 83] width 34 height 17
click at [491, 19] on button "Create" at bounding box center [478, 16] width 45 height 17
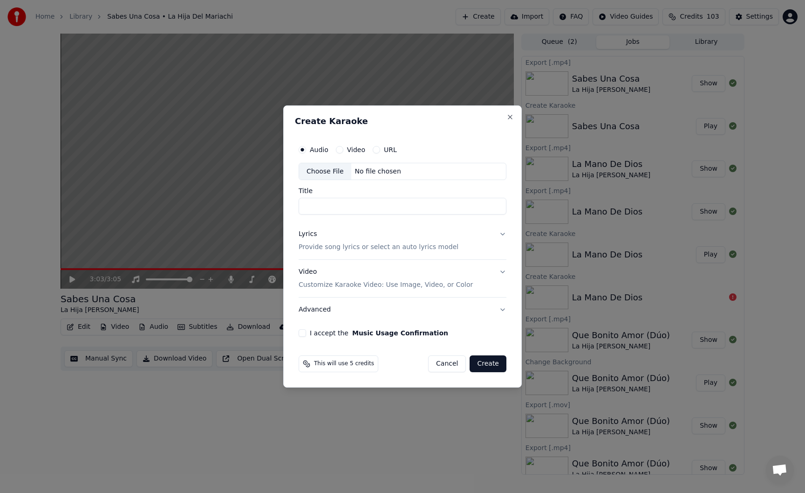
click at [329, 171] on div "Choose File" at bounding box center [325, 171] width 52 height 17
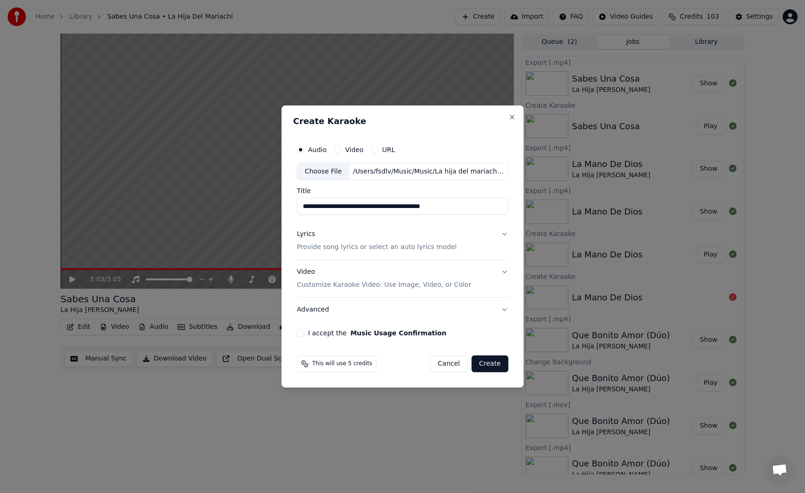
click at [367, 206] on input "**********" at bounding box center [403, 206] width 212 height 17
type input "*******"
click at [395, 243] on p "Provide song lyrics or select an auto lyrics model" at bounding box center [377, 247] width 160 height 9
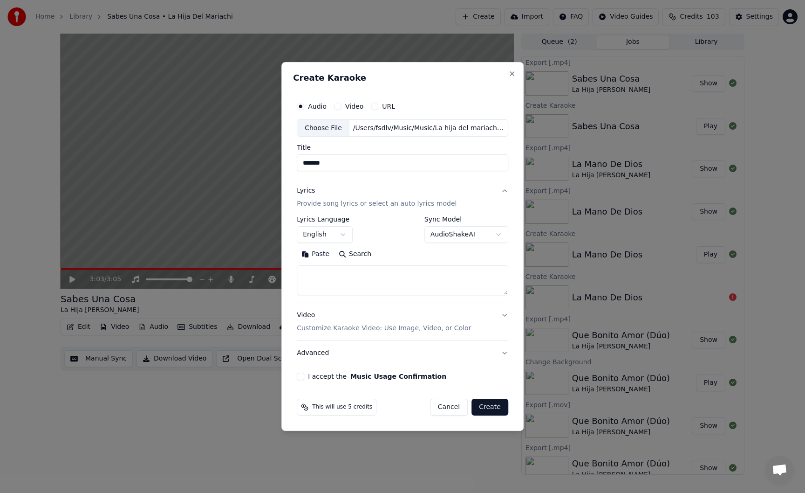
click at [383, 279] on textarea at bounding box center [403, 281] width 212 height 30
paste textarea "**********"
type textarea "**********"
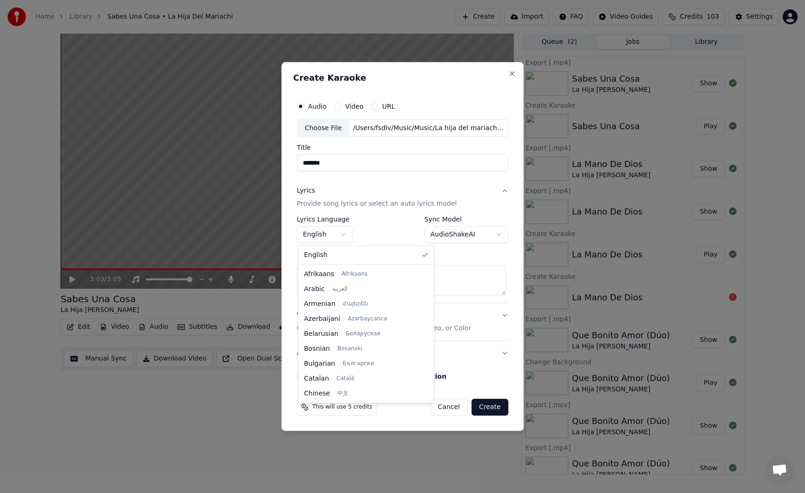
click at [325, 234] on body "Home Library Sabes Una Cosa • La Hija Del Mariachi Create Import FAQ Video Guid…" at bounding box center [402, 246] width 805 height 493
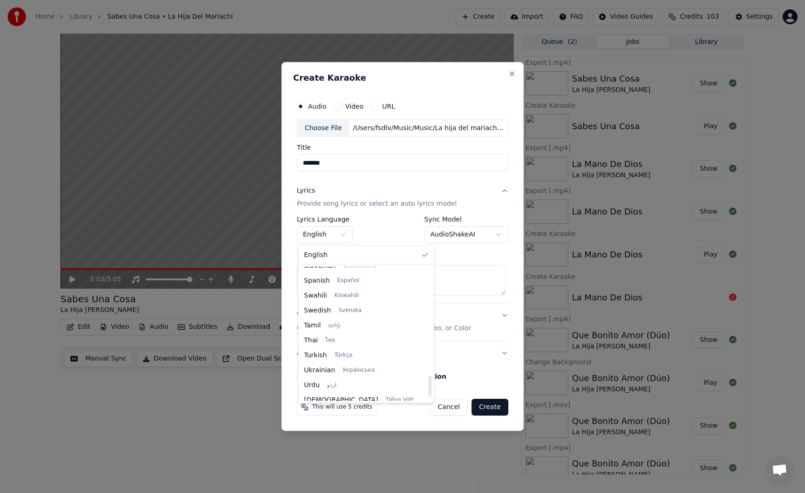
select select "**"
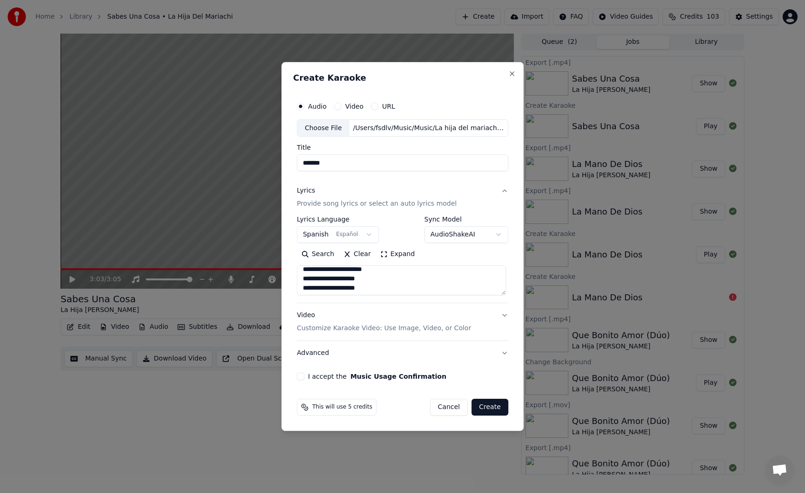
click at [355, 329] on p "Customize Karaoke Video: Use Image, Video, or Color" at bounding box center [384, 327] width 174 height 9
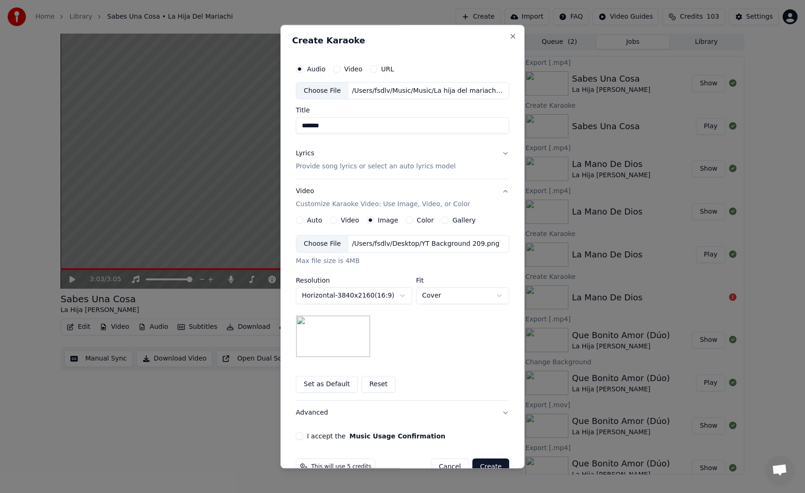
scroll to position [22, 0]
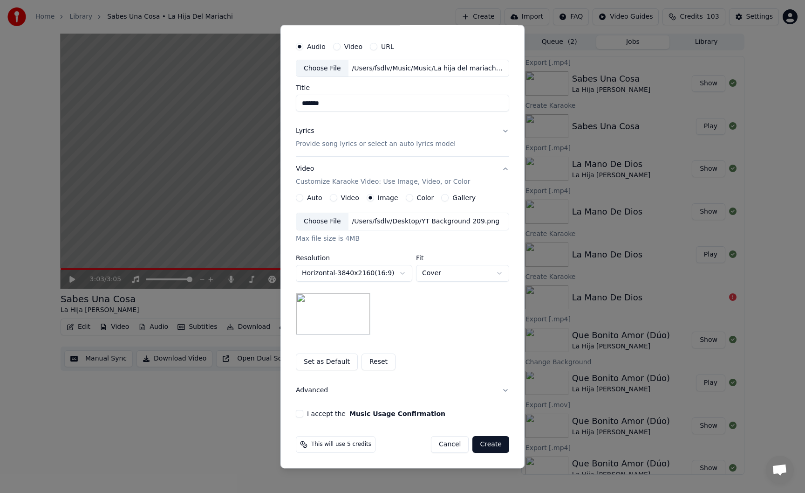
click at [298, 416] on button "I accept the Music Usage Confirmation" at bounding box center [299, 413] width 7 height 7
click at [501, 442] on button "Create" at bounding box center [490, 444] width 37 height 17
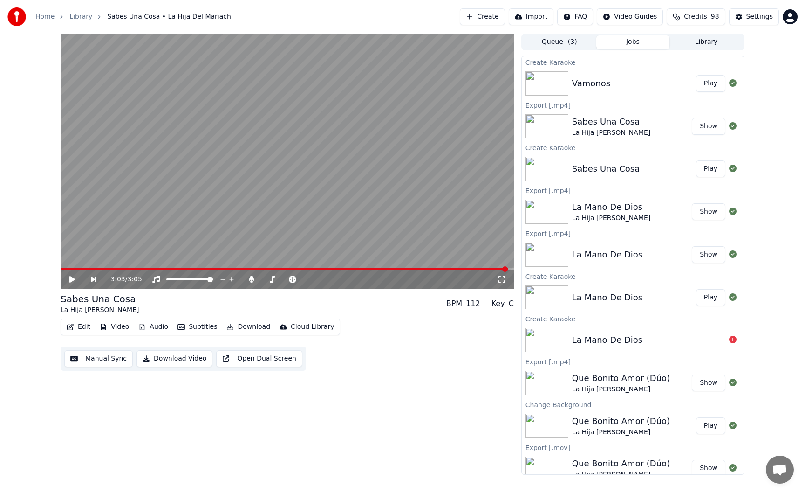
click at [716, 86] on button "Play" at bounding box center [710, 83] width 29 height 17
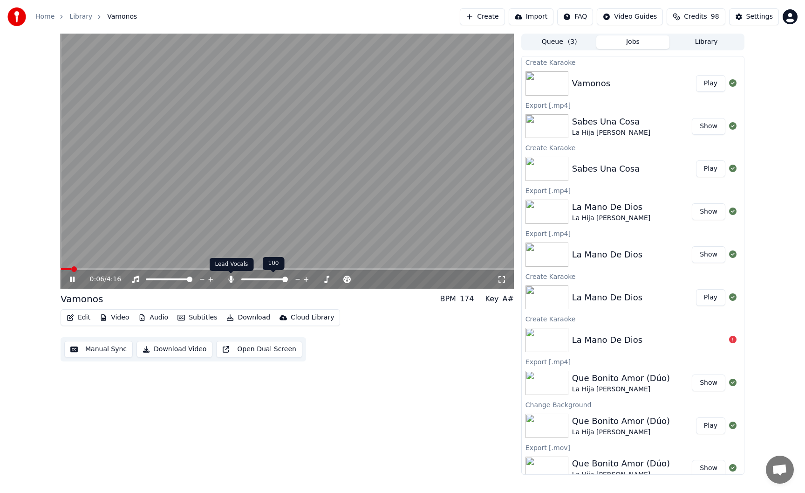
click at [231, 280] on icon at bounding box center [230, 278] width 5 height 7
click at [78, 323] on button "Edit" at bounding box center [78, 317] width 31 height 13
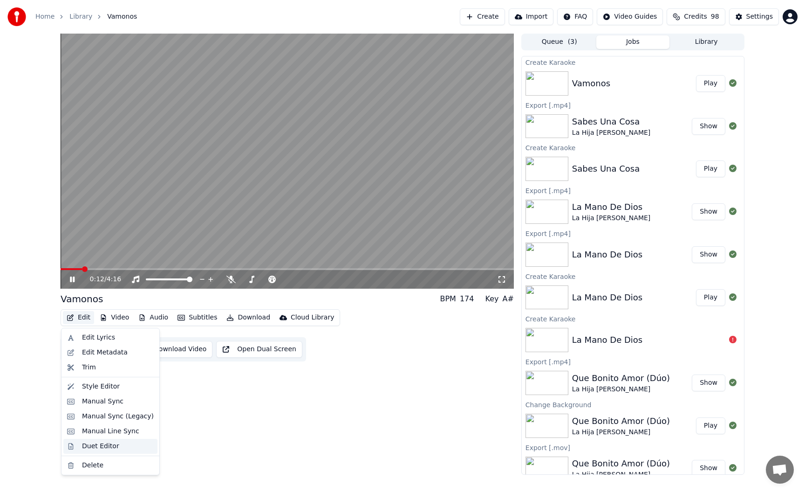
click at [88, 445] on div "Duet Editor" at bounding box center [100, 445] width 37 height 9
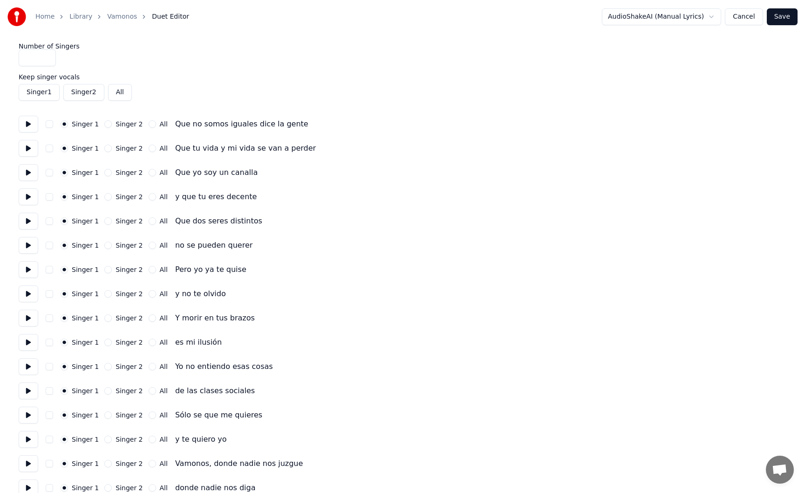
click at [26, 120] on button at bounding box center [29, 124] width 20 height 17
click at [33, 148] on button at bounding box center [29, 148] width 20 height 17
click at [29, 170] on button at bounding box center [29, 172] width 20 height 17
click at [27, 197] on button at bounding box center [29, 196] width 20 height 17
click at [27, 223] on button at bounding box center [29, 220] width 20 height 17
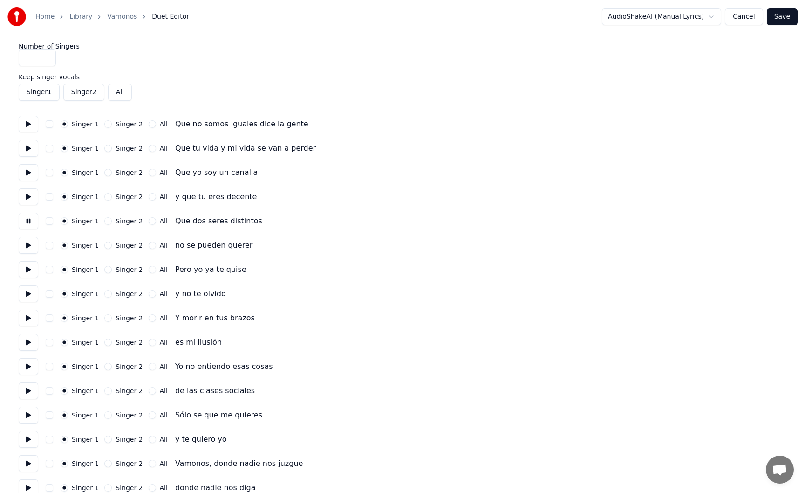
click at [28, 244] on button at bounding box center [29, 245] width 20 height 17
click at [28, 270] on button at bounding box center [29, 269] width 20 height 17
click at [106, 270] on button "Singer 2" at bounding box center [107, 269] width 7 height 7
click at [104, 294] on button "Singer 2" at bounding box center [107, 293] width 7 height 7
click at [33, 318] on button at bounding box center [29, 317] width 20 height 17
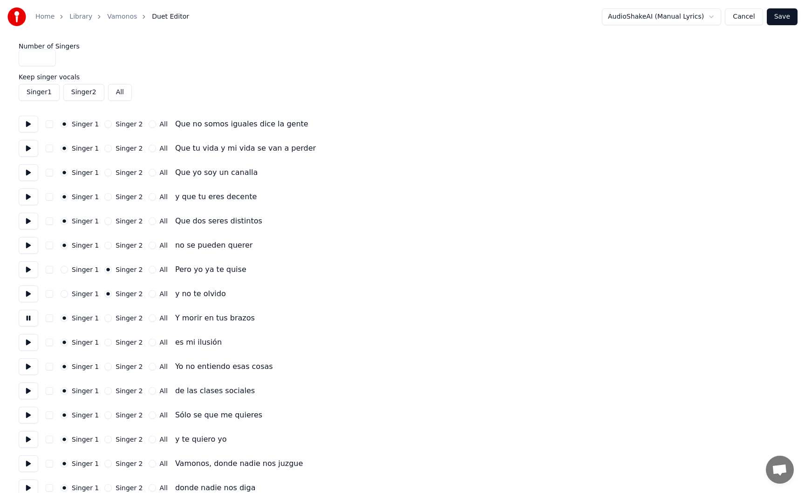
click at [105, 318] on button "Singer 2" at bounding box center [107, 317] width 7 height 7
click at [104, 342] on button "Singer 2" at bounding box center [107, 341] width 7 height 7
click at [30, 364] on button at bounding box center [29, 366] width 20 height 17
click at [106, 366] on button "Singer 2" at bounding box center [107, 366] width 7 height 7
click at [107, 390] on button "Singer 2" at bounding box center [107, 390] width 7 height 7
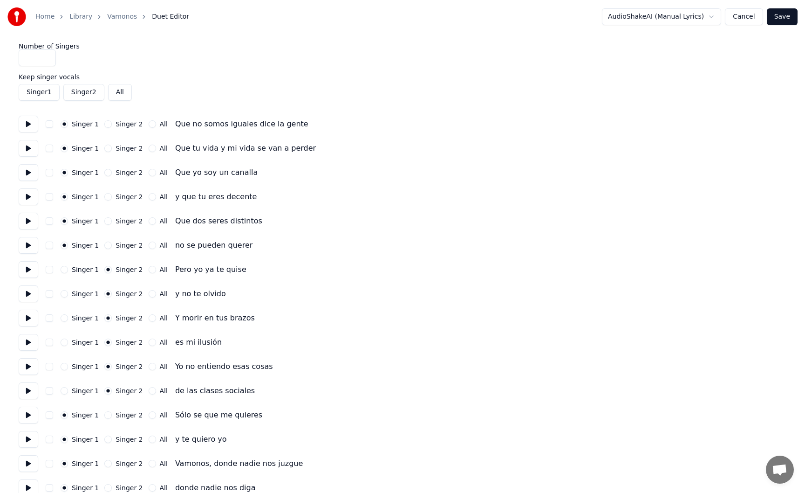
click at [28, 411] on button at bounding box center [29, 414] width 20 height 17
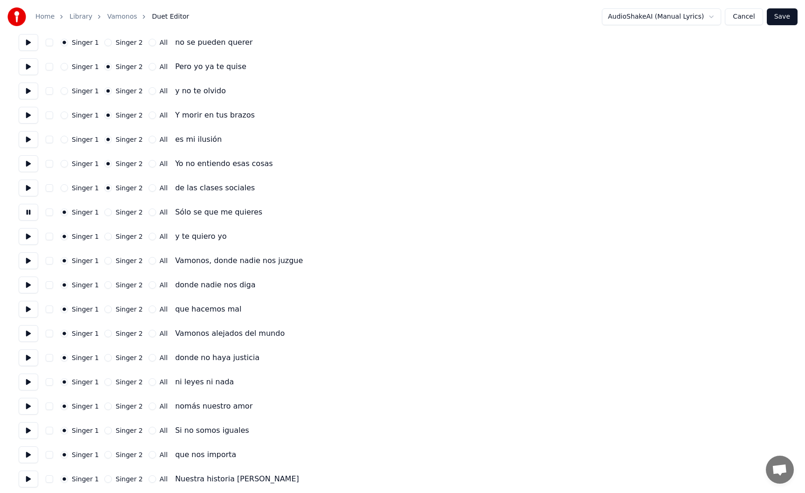
scroll to position [234, 0]
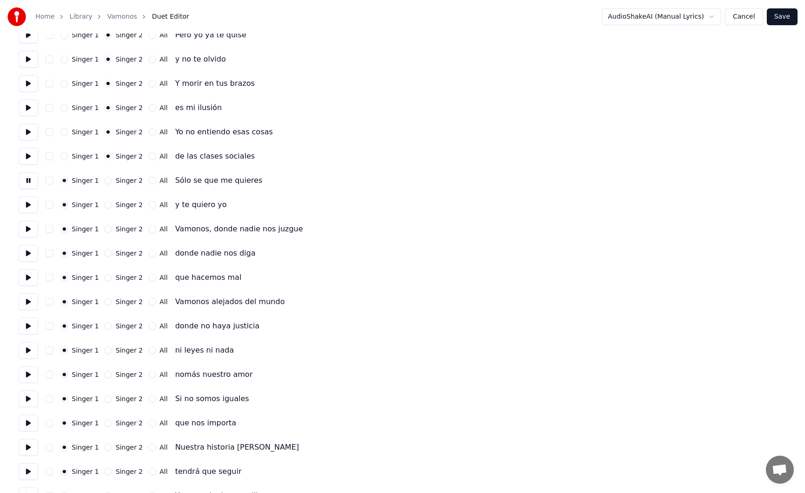
click at [106, 179] on button "Singer 2" at bounding box center [107, 180] width 7 height 7
click at [106, 205] on button "Singer 2" at bounding box center [107, 204] width 7 height 7
click at [27, 228] on button at bounding box center [29, 228] width 20 height 17
click at [149, 229] on button "All" at bounding box center [152, 228] width 7 height 7
click at [149, 253] on button "All" at bounding box center [152, 252] width 7 height 7
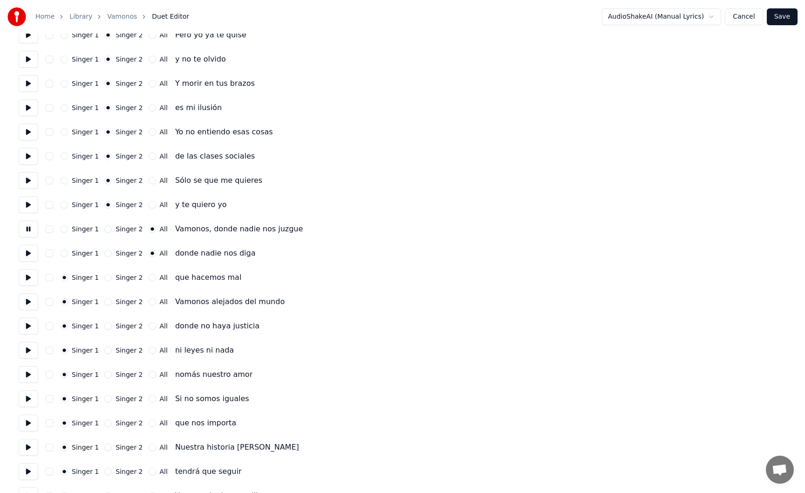
click at [149, 276] on button "All" at bounding box center [152, 277] width 7 height 7
click at [149, 301] on button "All" at bounding box center [152, 301] width 7 height 7
click at [149, 326] on button "All" at bounding box center [152, 325] width 7 height 7
click at [149, 349] on button "All" at bounding box center [152, 349] width 7 height 7
click at [149, 373] on button "All" at bounding box center [152, 373] width 7 height 7
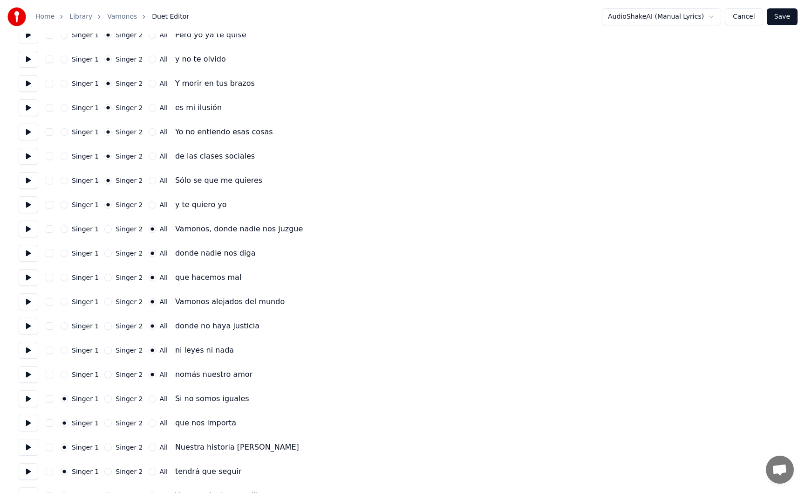
click at [29, 373] on button at bounding box center [29, 374] width 20 height 17
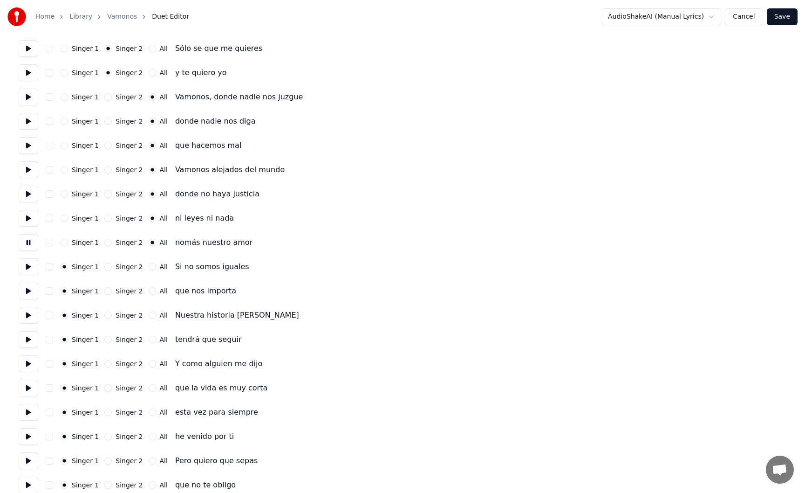
scroll to position [370, 0]
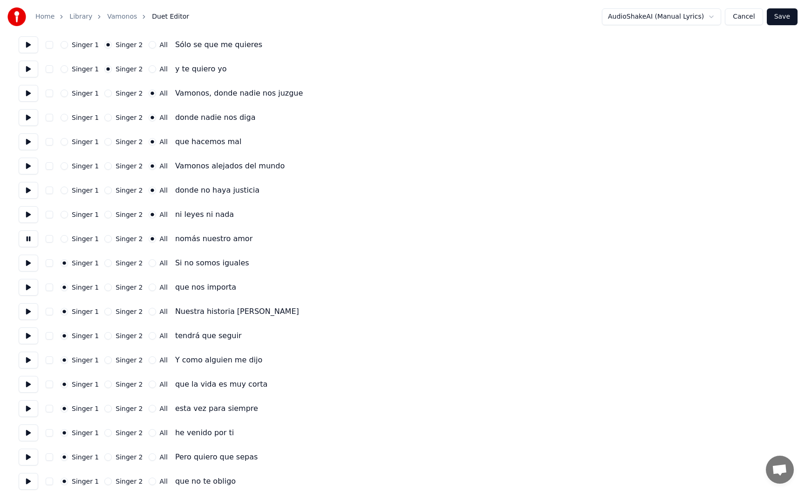
click at [34, 259] on button at bounding box center [29, 262] width 20 height 17
click at [32, 284] on button at bounding box center [29, 287] width 20 height 17
click at [29, 311] on button at bounding box center [29, 311] width 20 height 17
click at [27, 335] on button at bounding box center [29, 335] width 20 height 17
click at [26, 363] on button at bounding box center [29, 359] width 20 height 17
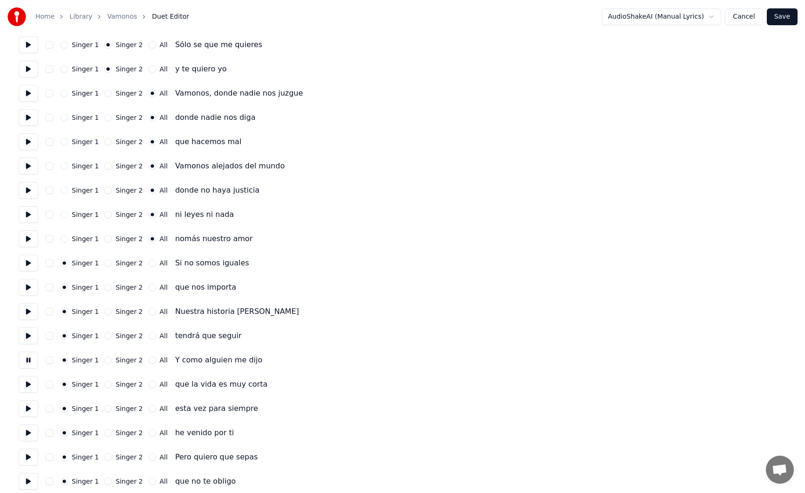
click at [27, 383] on button at bounding box center [29, 384] width 20 height 17
click at [28, 408] on button at bounding box center [29, 408] width 20 height 17
click at [29, 431] on button at bounding box center [29, 432] width 20 height 17
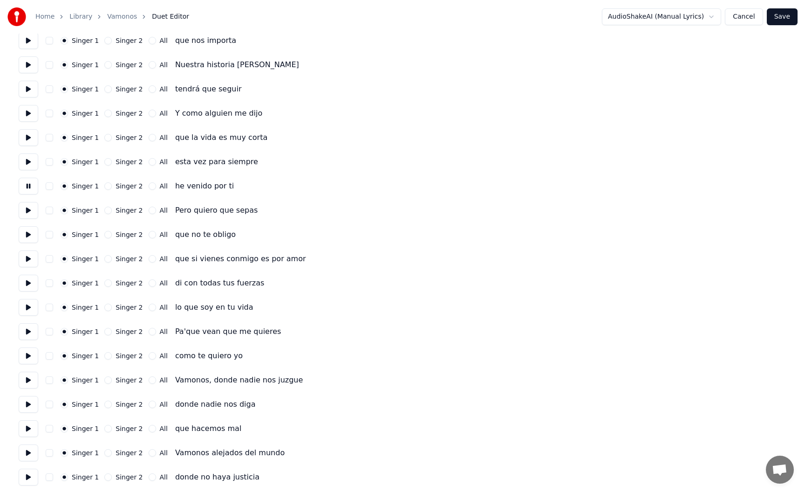
scroll to position [667, 0]
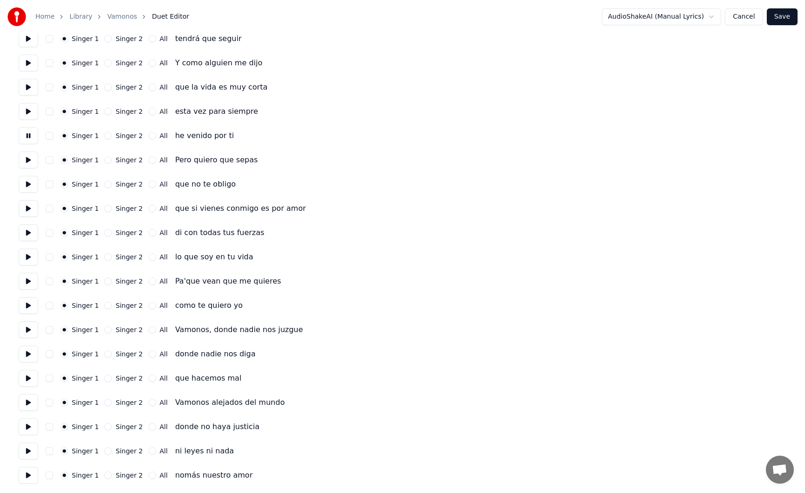
click at [30, 162] on button at bounding box center [29, 159] width 20 height 17
click at [105, 159] on button "Singer 2" at bounding box center [107, 159] width 7 height 7
click at [107, 183] on button "Singer 2" at bounding box center [107, 183] width 7 height 7
click at [106, 207] on button "Singer 2" at bounding box center [107, 208] width 7 height 7
click at [106, 231] on button "Singer 2" at bounding box center [107, 232] width 7 height 7
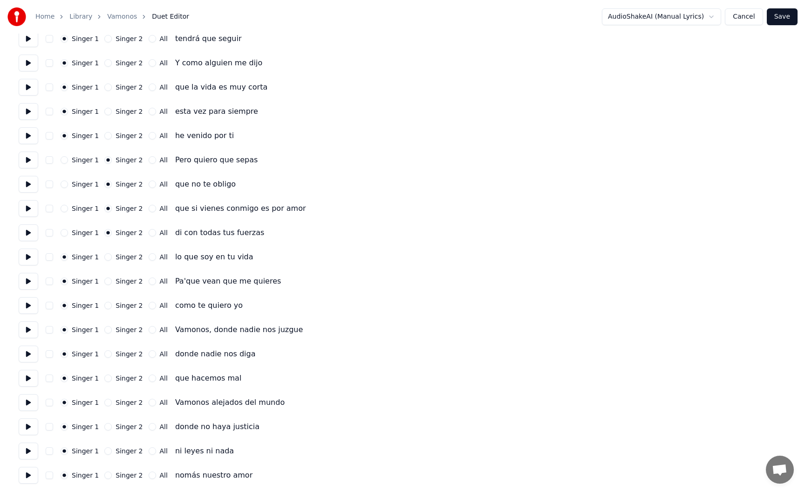
click at [105, 257] on button "Singer 2" at bounding box center [107, 256] width 7 height 7
click at [107, 280] on button "Singer 2" at bounding box center [107, 280] width 7 height 7
click at [106, 305] on button "Singer 2" at bounding box center [107, 304] width 7 height 7
click at [31, 305] on button at bounding box center [29, 305] width 20 height 17
click at [149, 329] on button "All" at bounding box center [152, 329] width 7 height 7
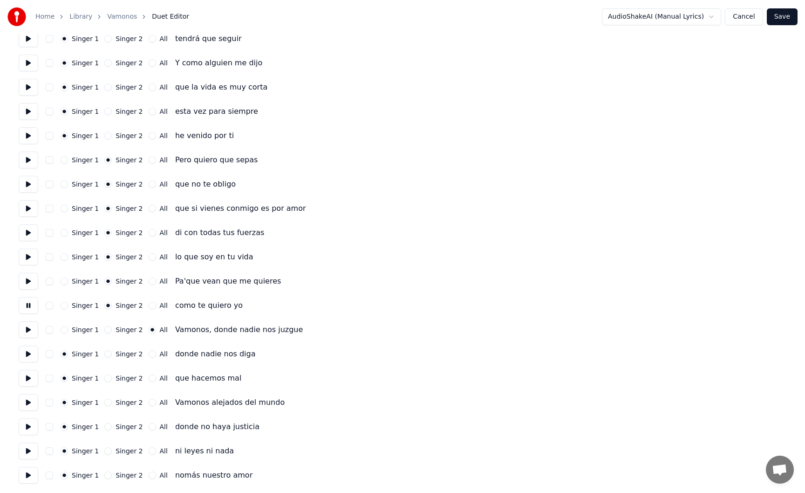
click at [149, 352] on button "All" at bounding box center [152, 353] width 7 height 7
click at [149, 377] on button "All" at bounding box center [152, 377] width 7 height 7
click at [149, 398] on button "All" at bounding box center [152, 401] width 7 height 7
click at [149, 427] on button "All" at bounding box center [152, 426] width 7 height 7
click at [149, 449] on button "All" at bounding box center [152, 450] width 7 height 7
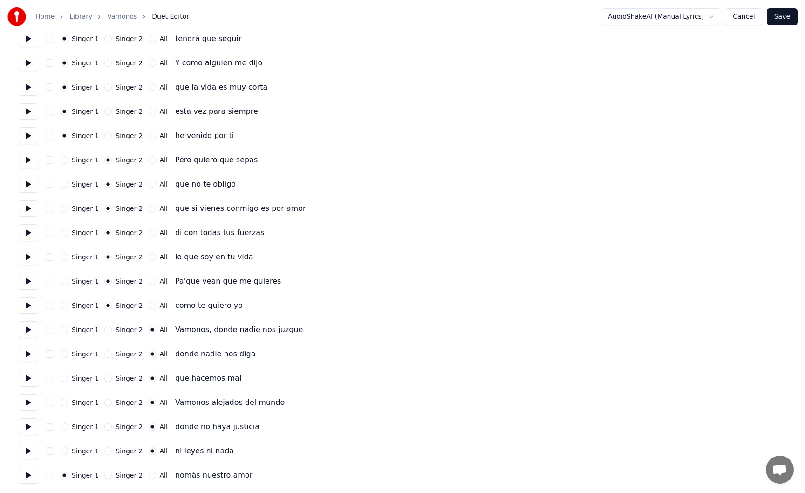
click at [149, 474] on button "All" at bounding box center [152, 474] width 7 height 7
click at [788, 14] on button "Save" at bounding box center [782, 16] width 31 height 17
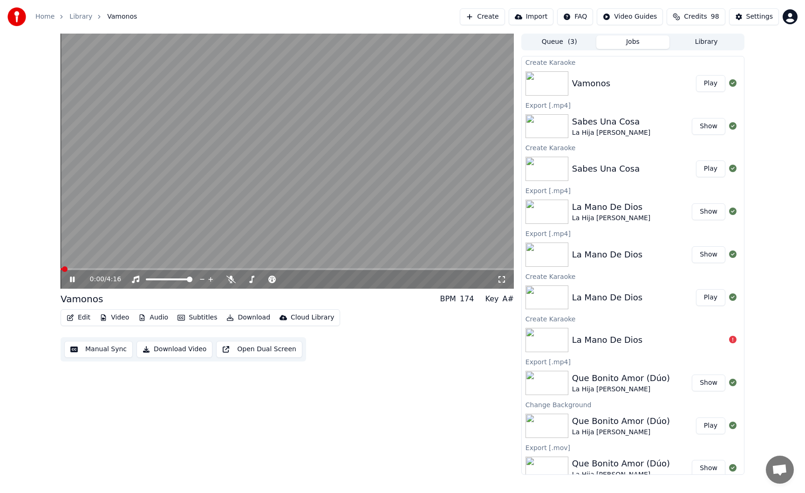
click at [73, 281] on icon at bounding box center [72, 279] width 5 height 6
click at [83, 315] on button "Edit" at bounding box center [78, 317] width 31 height 13
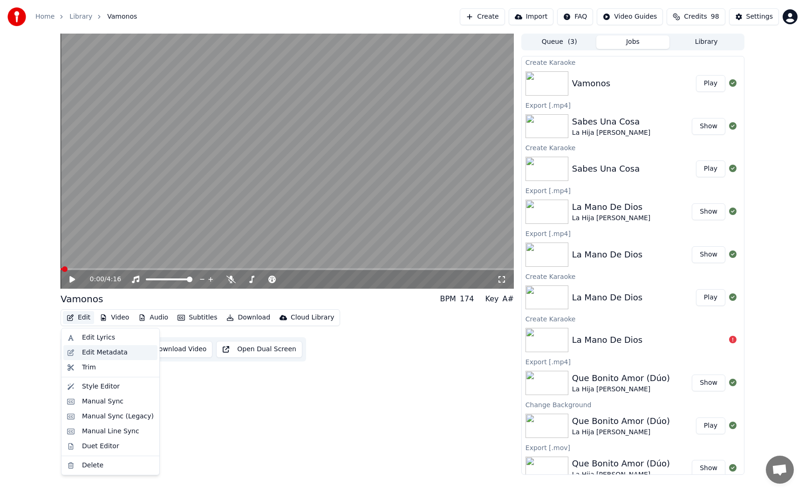
click at [92, 351] on div "Edit Metadata" at bounding box center [105, 352] width 46 height 9
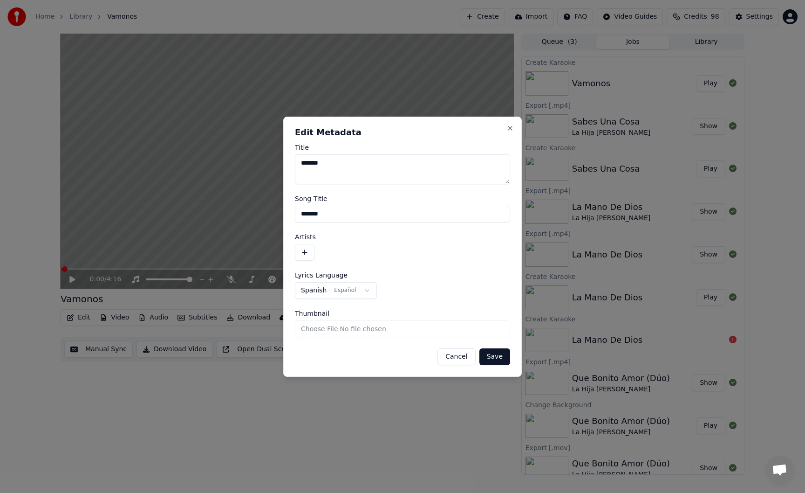
click at [329, 222] on form "**********" at bounding box center [402, 254] width 215 height 221
click at [310, 246] on button "button" at bounding box center [305, 252] width 20 height 17
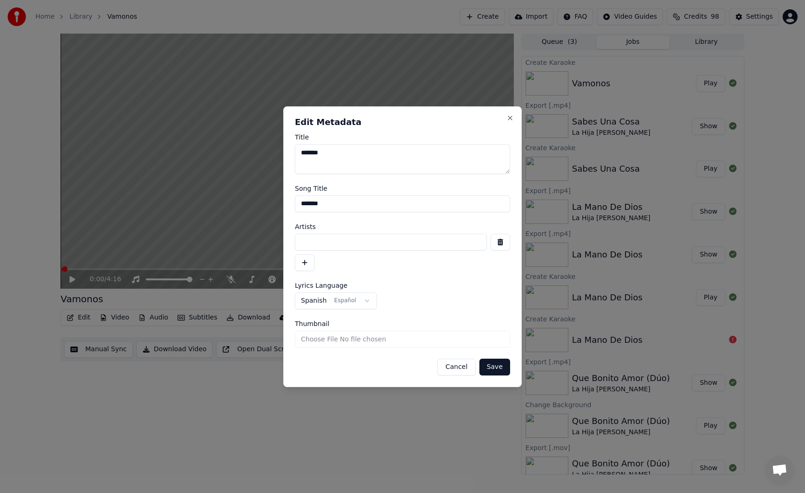
click at [331, 247] on input at bounding box center [391, 241] width 192 height 17
type input "**********"
click at [493, 363] on button "Save" at bounding box center [494, 366] width 31 height 17
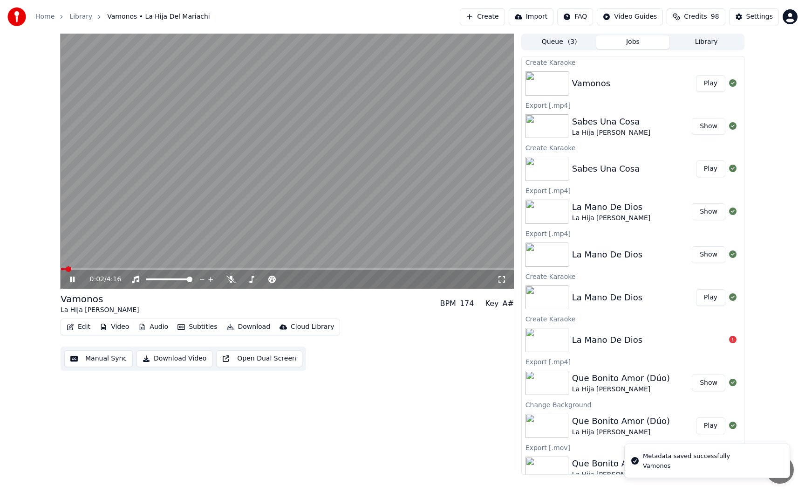
click at [82, 268] on span at bounding box center [287, 269] width 453 height 2
click at [142, 269] on span at bounding box center [287, 269] width 453 height 2
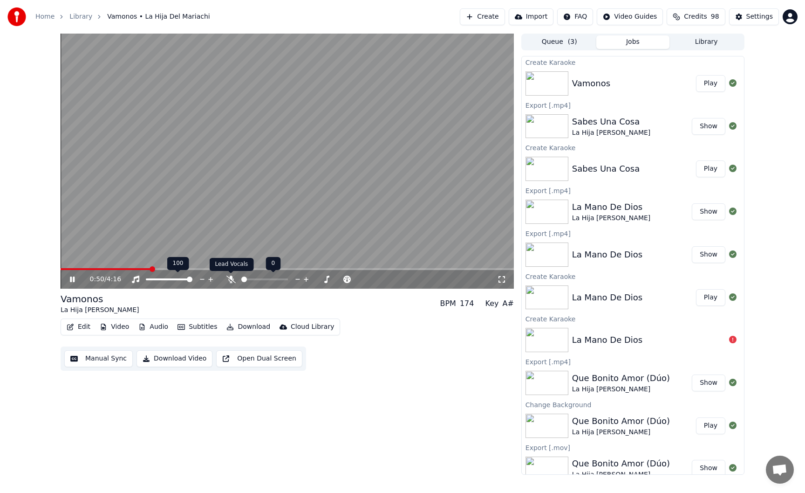
click at [233, 281] on icon at bounding box center [230, 278] width 9 height 7
click at [184, 269] on span at bounding box center [287, 269] width 453 height 2
click at [200, 269] on span at bounding box center [287, 269] width 453 height 2
click at [230, 279] on icon at bounding box center [230, 278] width 5 height 7
click at [230, 279] on icon at bounding box center [230, 278] width 9 height 7
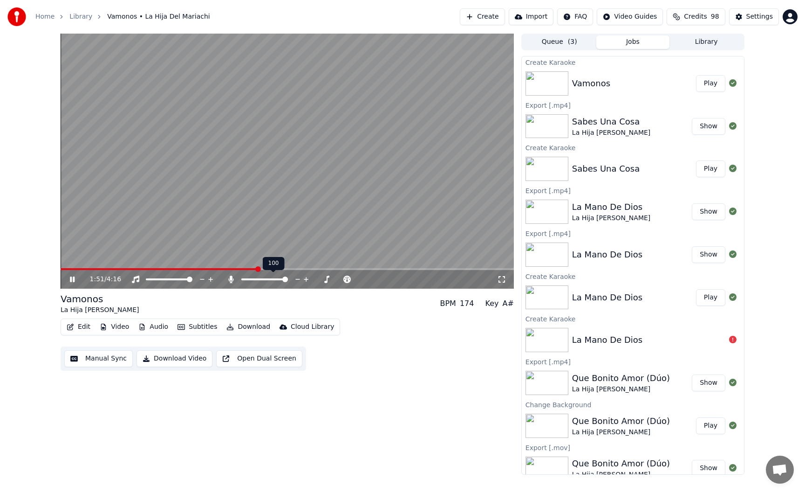
click at [230, 279] on icon at bounding box center [230, 278] width 5 height 7
click at [295, 269] on span at bounding box center [287, 269] width 453 height 2
click at [308, 269] on span at bounding box center [287, 269] width 453 height 2
click at [318, 268] on span at bounding box center [287, 269] width 453 height 2
click at [353, 269] on span at bounding box center [287, 269] width 453 height 2
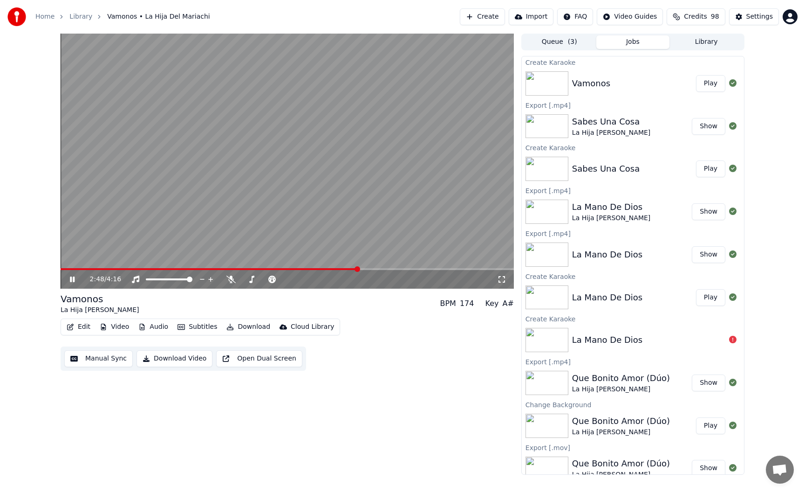
click at [374, 268] on span at bounding box center [287, 269] width 453 height 2
click at [232, 280] on icon at bounding box center [230, 278] width 9 height 7
click at [232, 280] on icon at bounding box center [230, 278] width 5 height 7
click at [454, 268] on span at bounding box center [287, 269] width 453 height 2
click at [471, 269] on span at bounding box center [287, 269] width 453 height 2
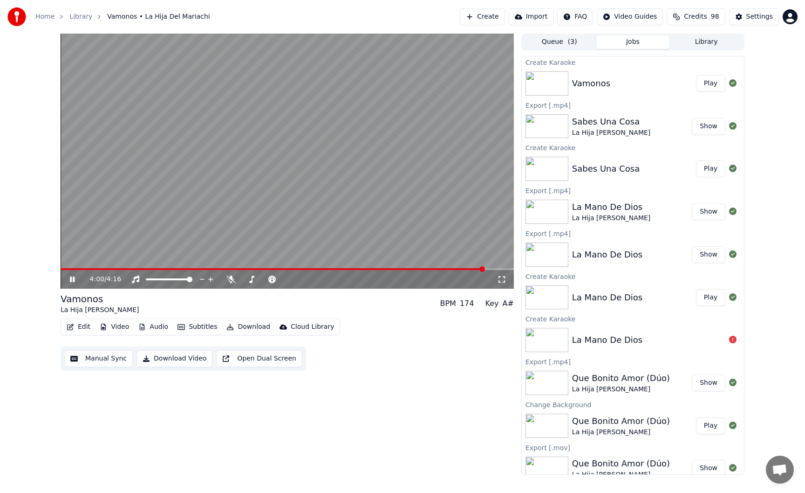
click at [484, 268] on span at bounding box center [287, 269] width 453 height 2
click at [74, 279] on icon at bounding box center [72, 279] width 5 height 6
click at [260, 302] on div "Vamonos La Hija Del Mariachi BPM 174 Key A#" at bounding box center [287, 303] width 453 height 22
click at [246, 299] on div "Vamonos La Hija Del Mariachi BPM 174 Key A#" at bounding box center [287, 303] width 453 height 22
click at [249, 327] on button "Download" at bounding box center [248, 326] width 51 height 13
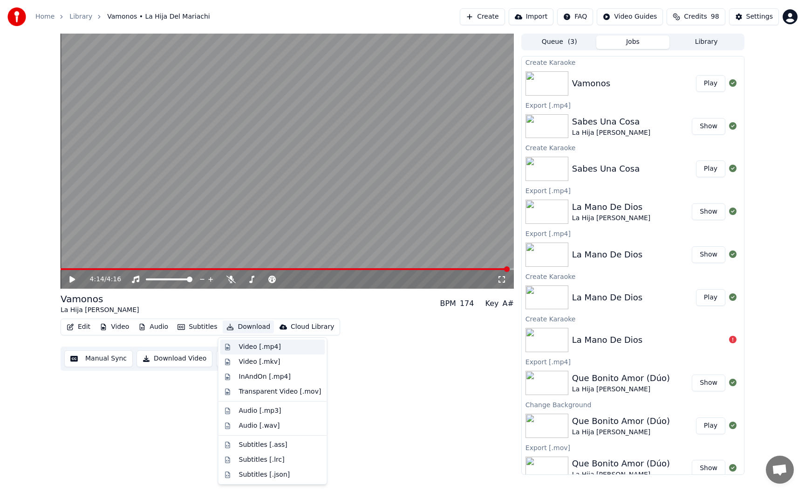
click at [256, 344] on div "Video [.mp4]" at bounding box center [260, 346] width 42 height 9
